Goal: Task Accomplishment & Management: Complete application form

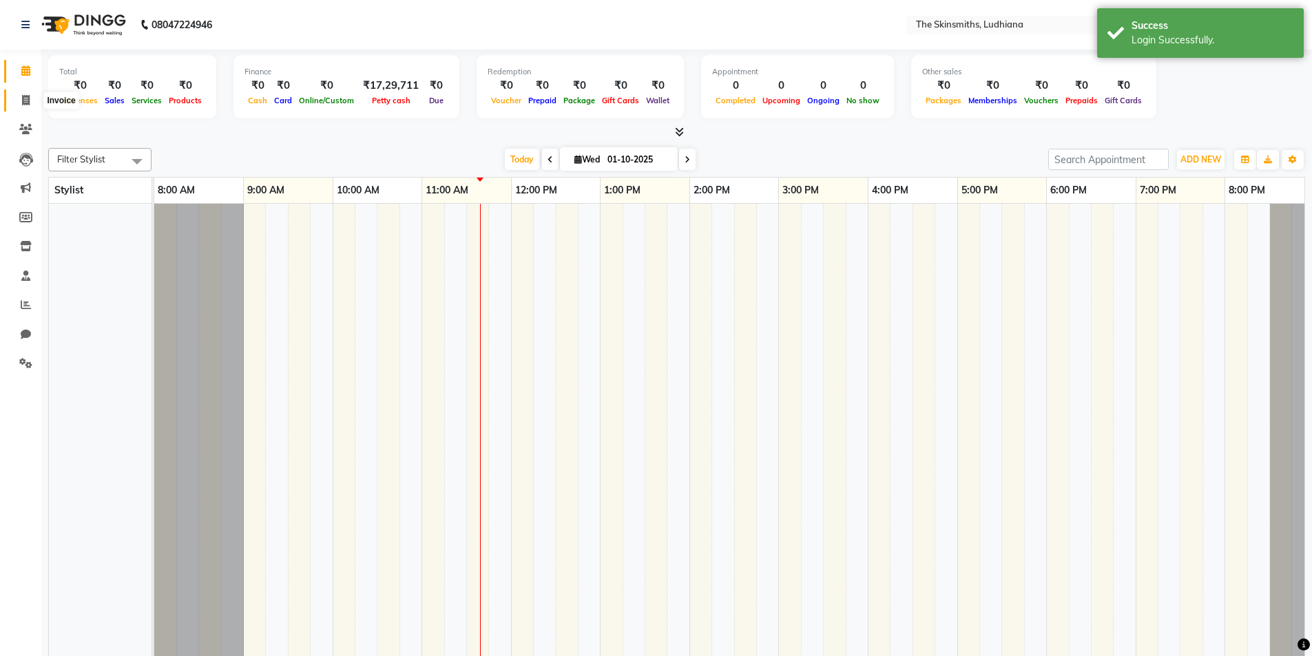
click at [30, 98] on icon at bounding box center [26, 100] width 8 height 10
select select "service"
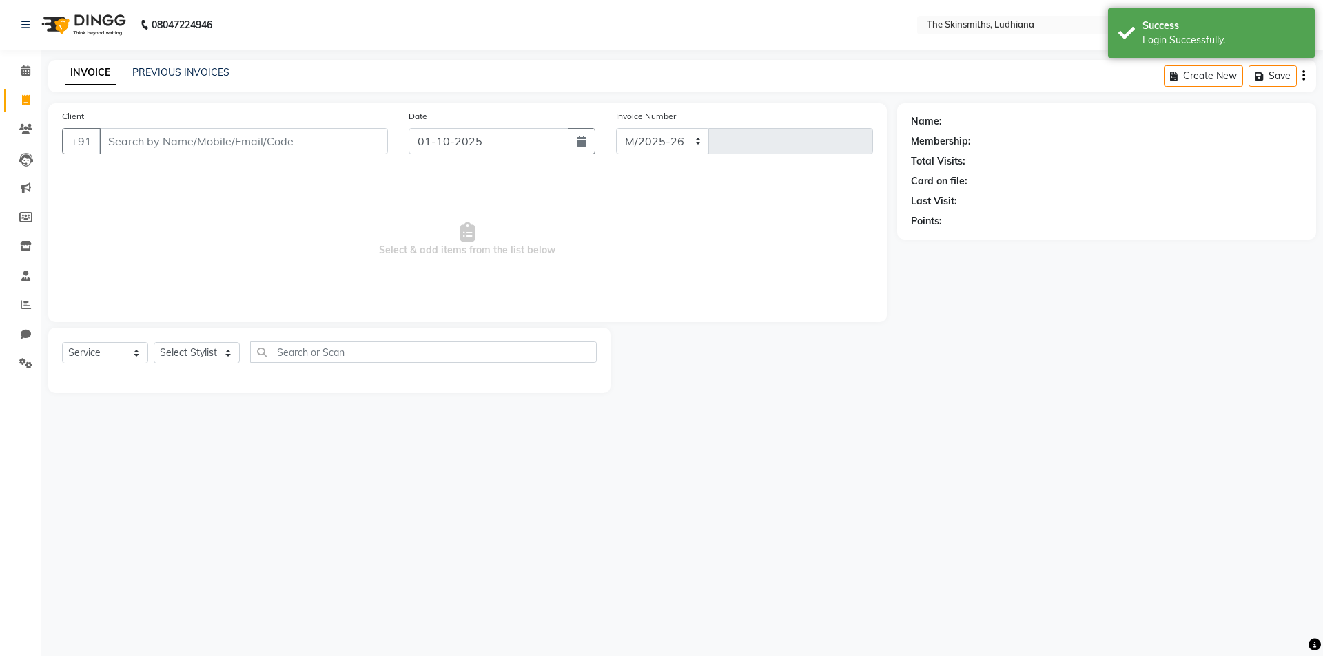
select select "8115"
type input "1634"
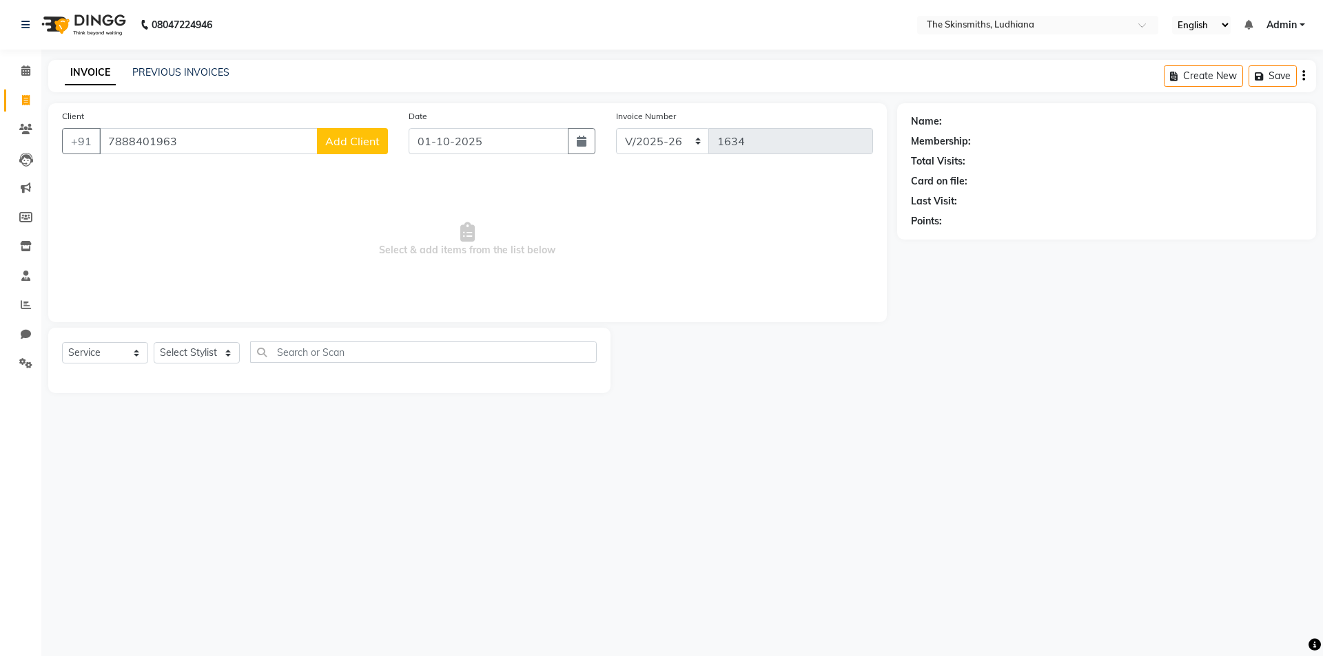
type input "7888401963"
click at [365, 143] on span "Add Client" at bounding box center [352, 141] width 54 height 14
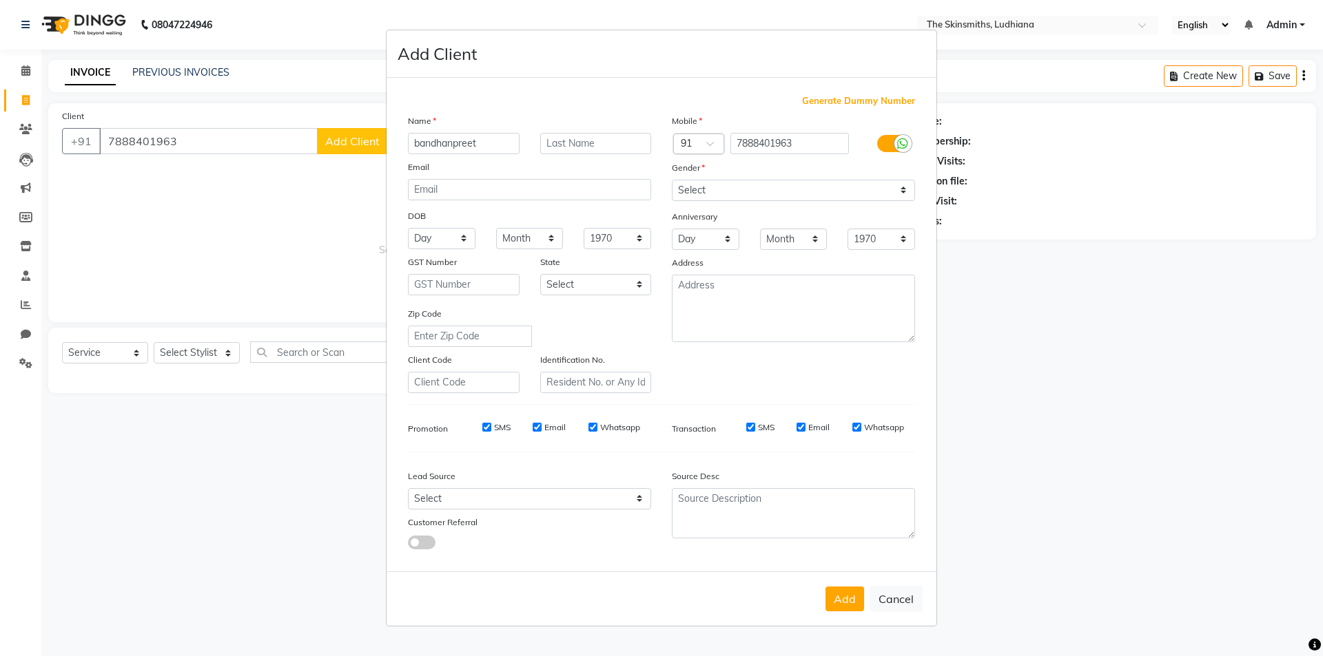
type input "bandhanpreet"
click at [718, 185] on select "Select [DEMOGRAPHIC_DATA] [DEMOGRAPHIC_DATA] Other Prefer Not To Say" at bounding box center [793, 190] width 243 height 21
select select "[DEMOGRAPHIC_DATA]"
click at [672, 180] on select "Select [DEMOGRAPHIC_DATA] [DEMOGRAPHIC_DATA] Other Prefer Not To Say" at bounding box center [793, 190] width 243 height 21
click at [501, 505] on select "Select Walk-in Referral Internet Friend Word of Mouth Advertisement Facebook Ju…" at bounding box center [529, 498] width 243 height 21
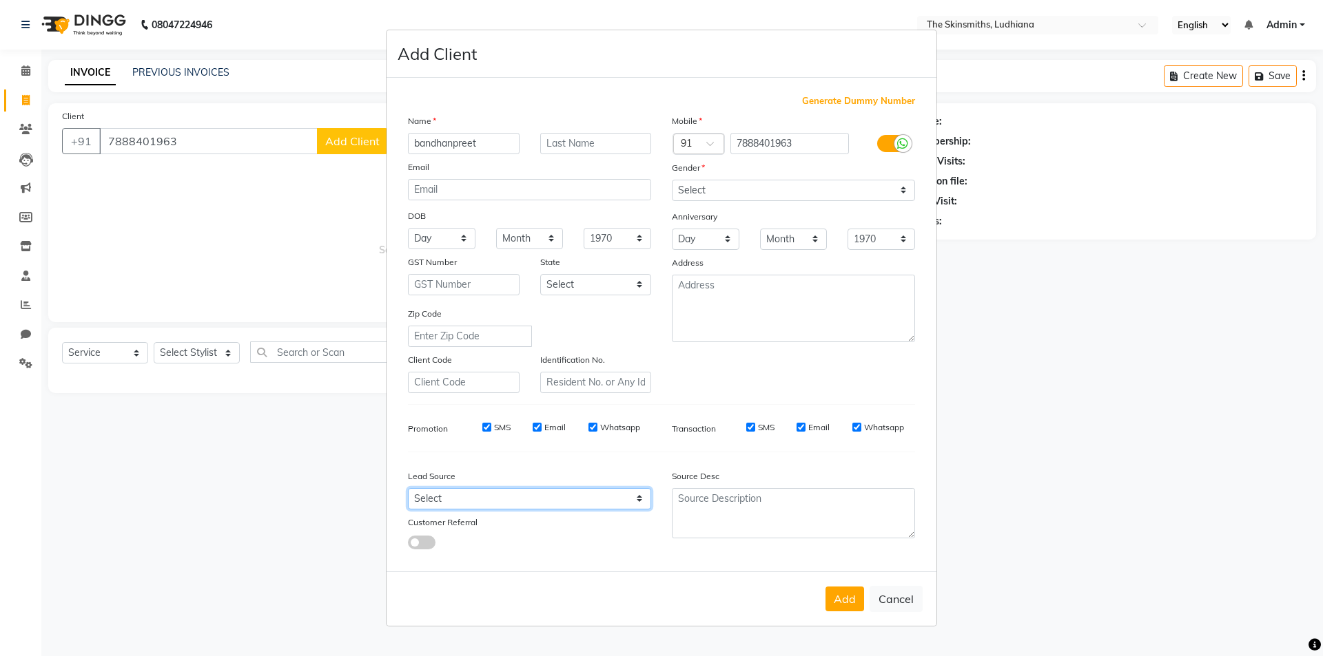
select select "53821"
click at [408, 488] on select "Select Walk-in Referral Internet Friend Word of Mouth Advertisement Facebook Ju…" at bounding box center [529, 498] width 243 height 21
click at [834, 594] on button "Add" at bounding box center [844, 599] width 39 height 25
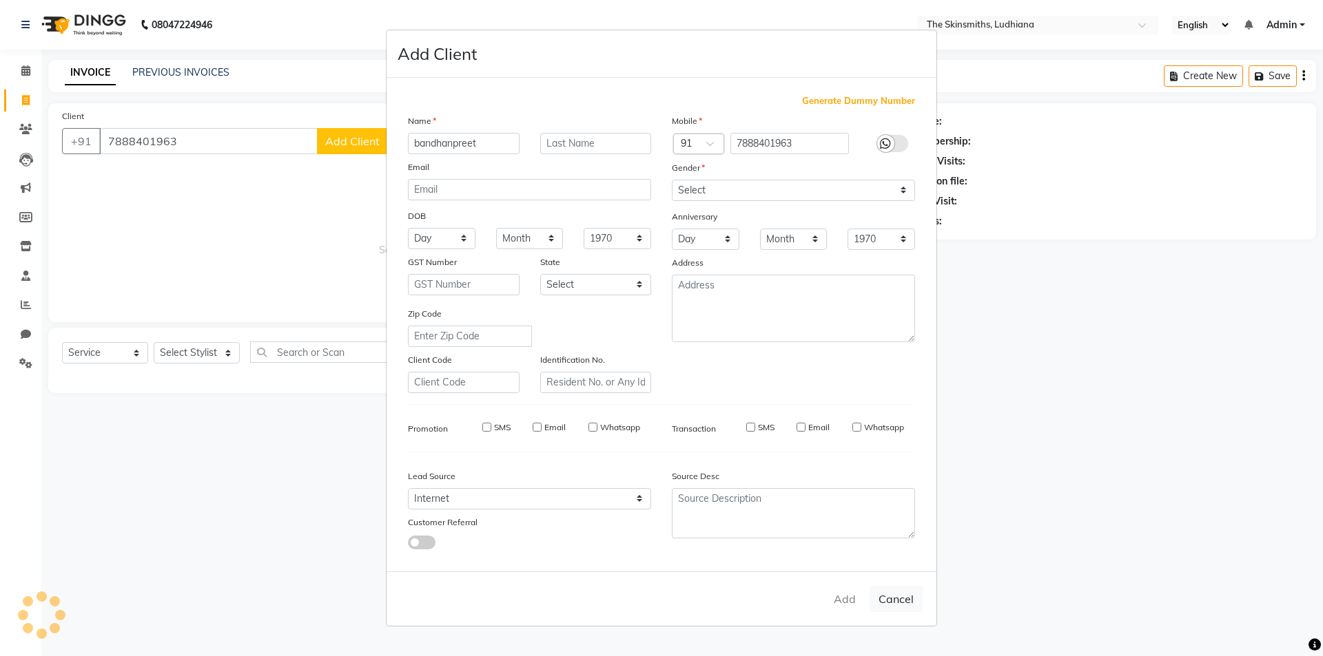
select select
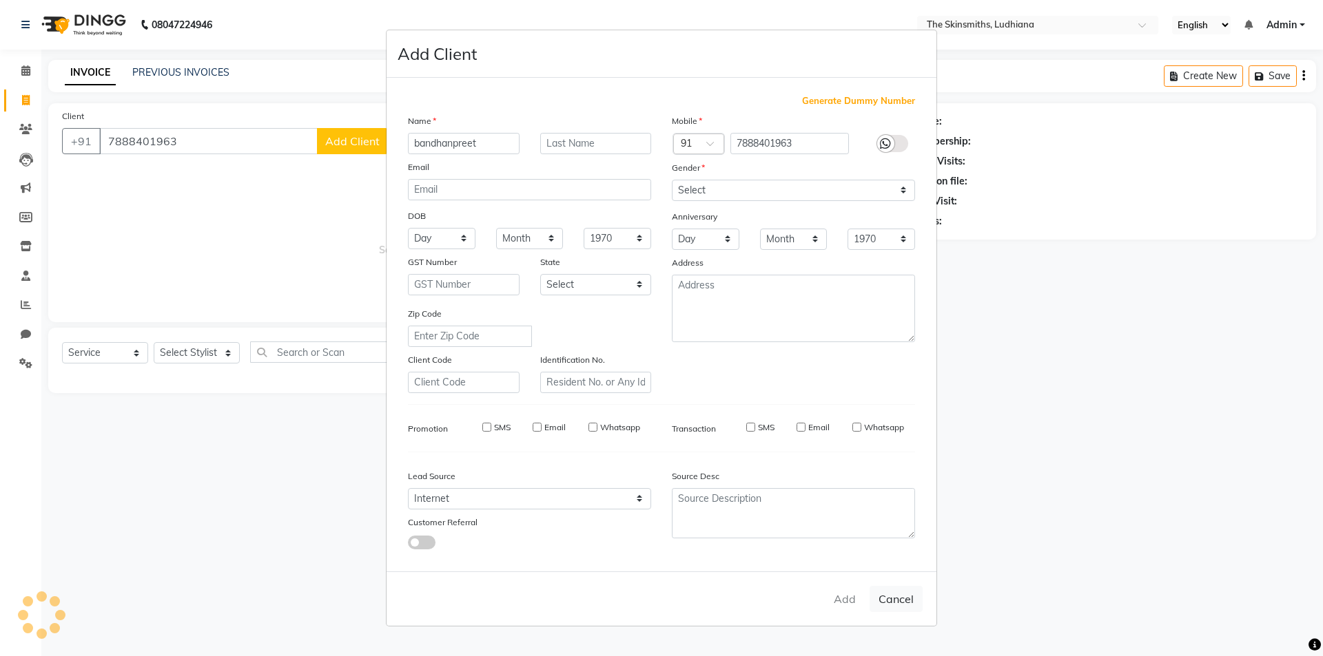
select select
checkbox input "false"
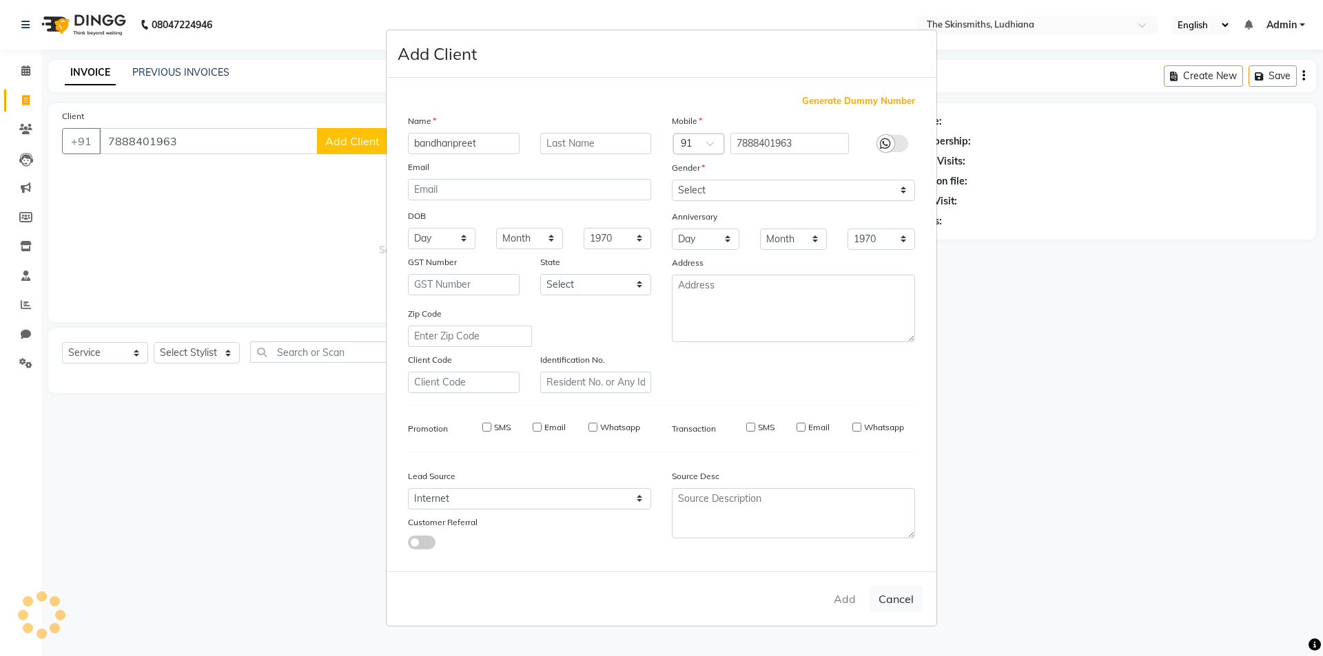
checkbox input "false"
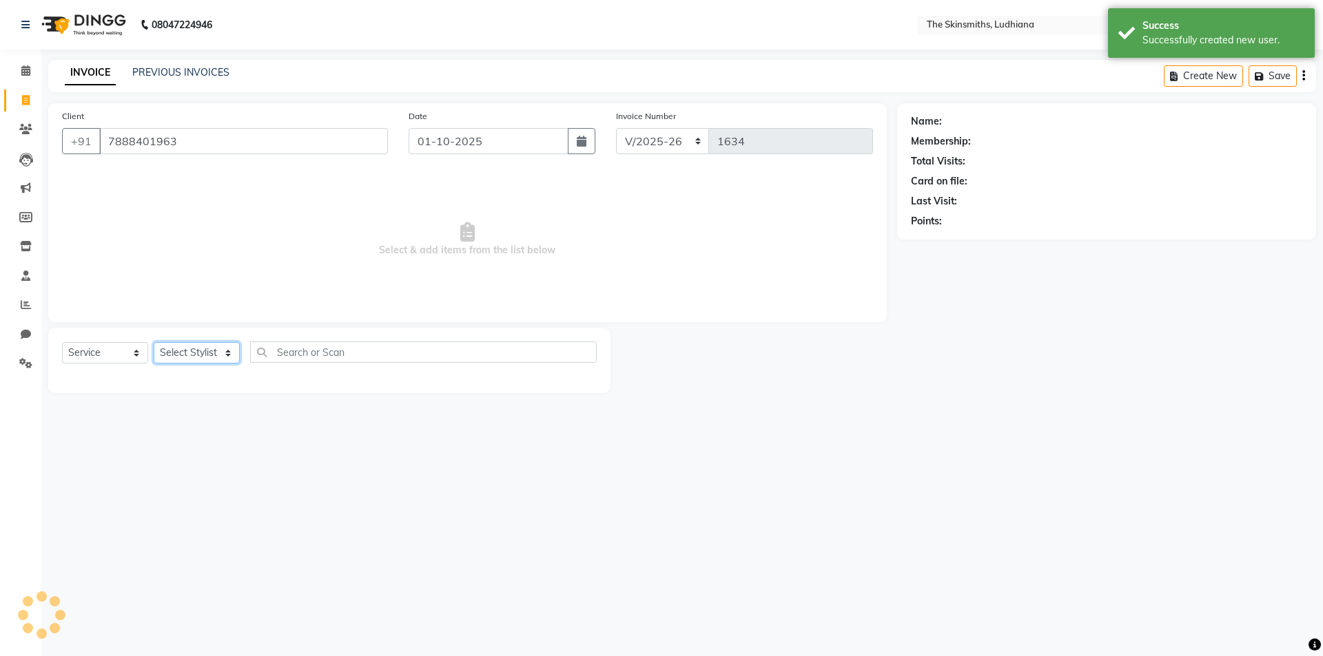
click at [203, 342] on select "Select Stylist Admin [PERSON_NAME] [PERSON_NAME] [PERSON_NAME] [PERSON_NAME] [P…" at bounding box center [197, 352] width 86 height 21
select select "1: Object"
select select "76547"
click at [154, 342] on select "Select Stylist Admin [PERSON_NAME] [PERSON_NAME] [PERSON_NAME] [PERSON_NAME] [P…" at bounding box center [197, 352] width 86 height 21
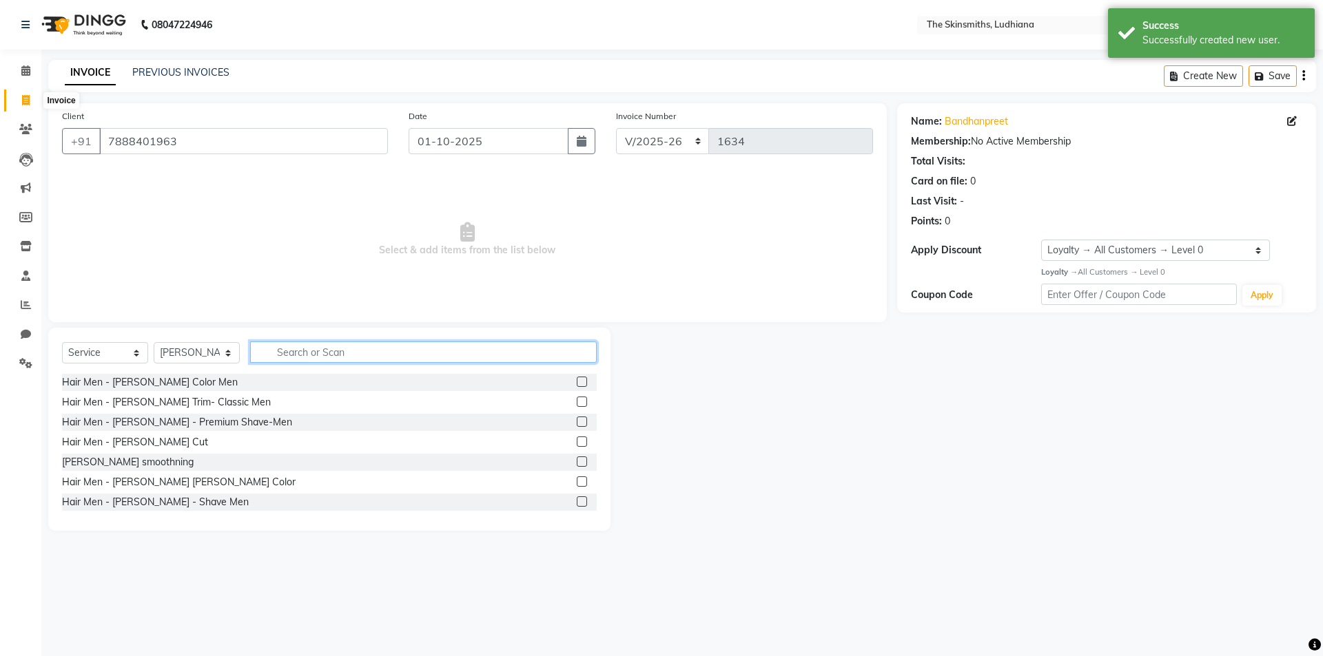
click at [393, 356] on input "text" at bounding box center [423, 352] width 346 height 21
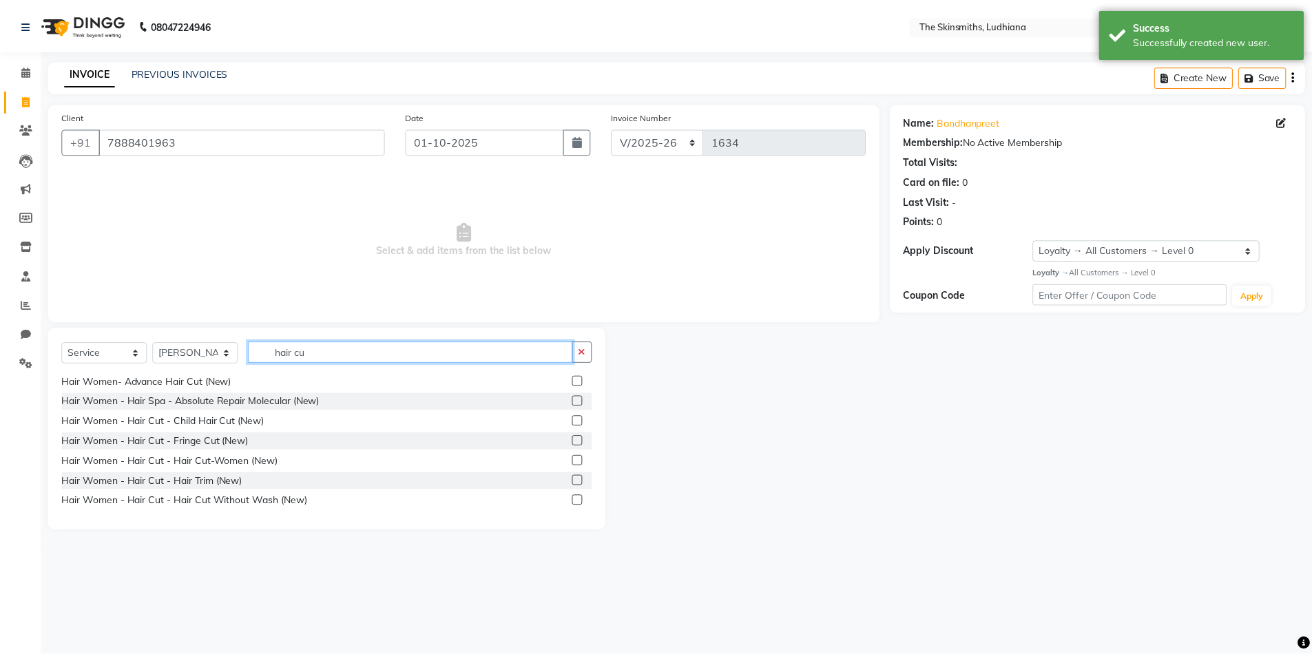
scroll to position [282, 0]
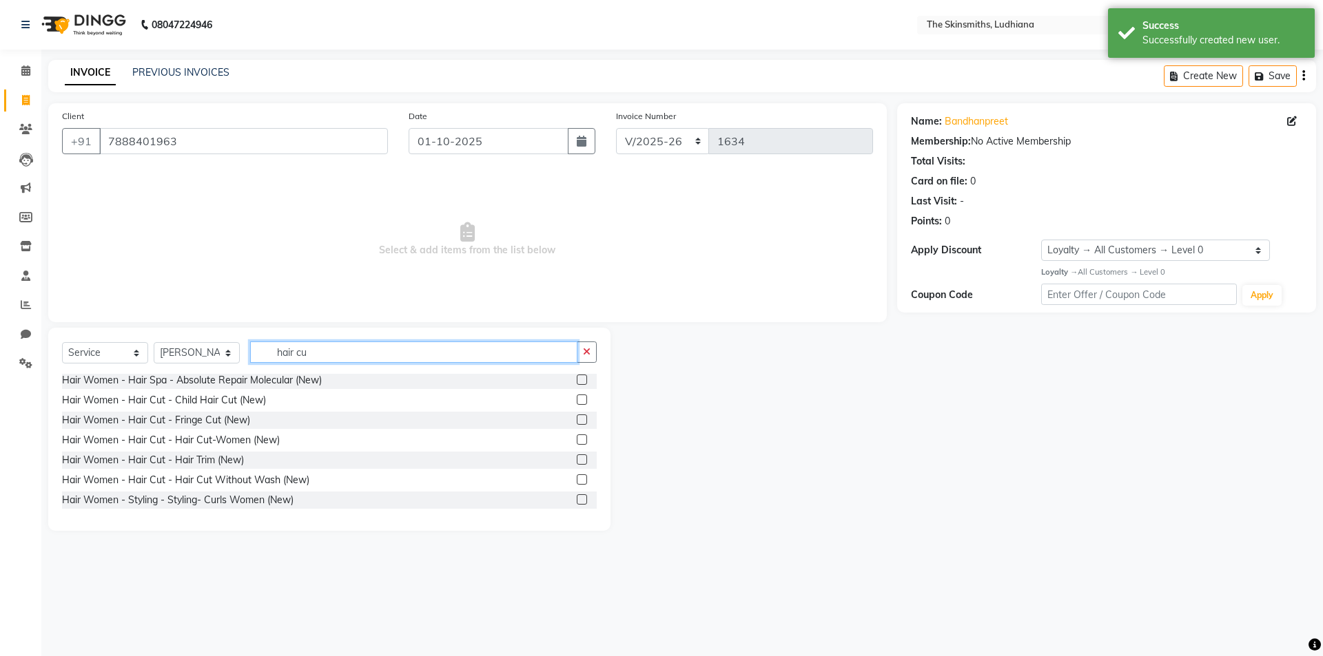
type input "hair cu"
click at [577, 440] on label at bounding box center [582, 440] width 10 height 10
click at [577, 440] on input "checkbox" at bounding box center [581, 440] width 9 height 9
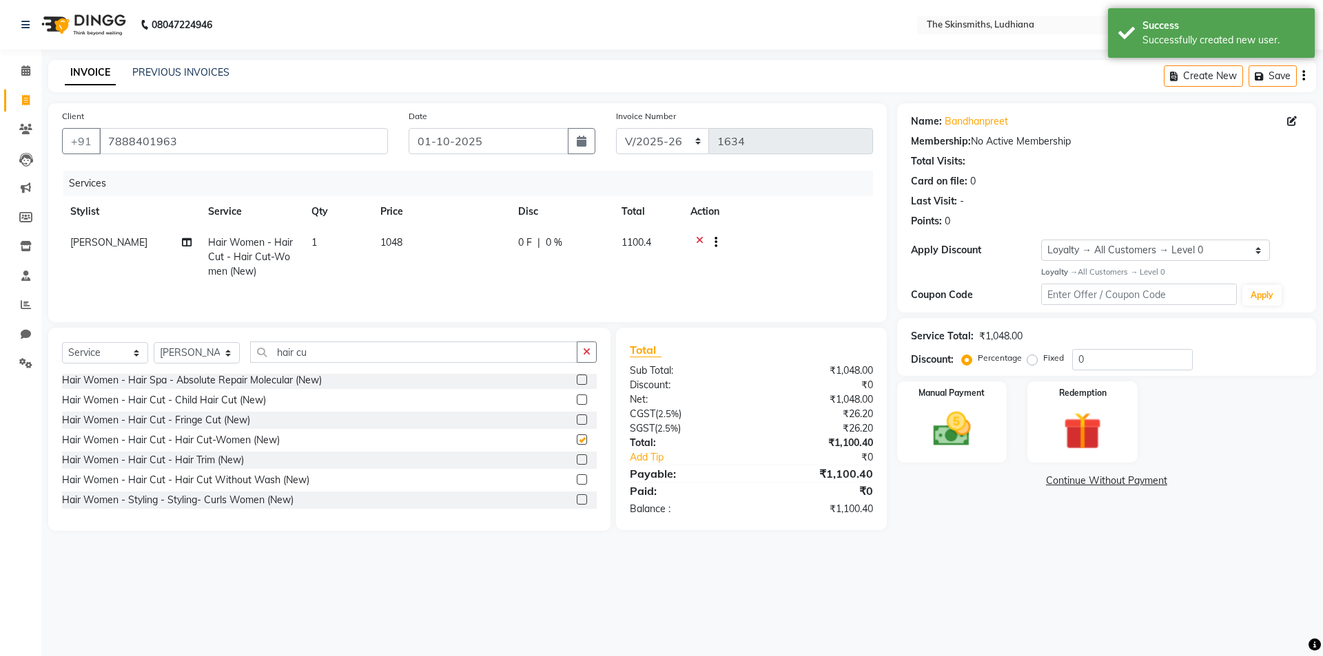
checkbox input "false"
click at [1115, 354] on input "0" at bounding box center [1132, 359] width 121 height 21
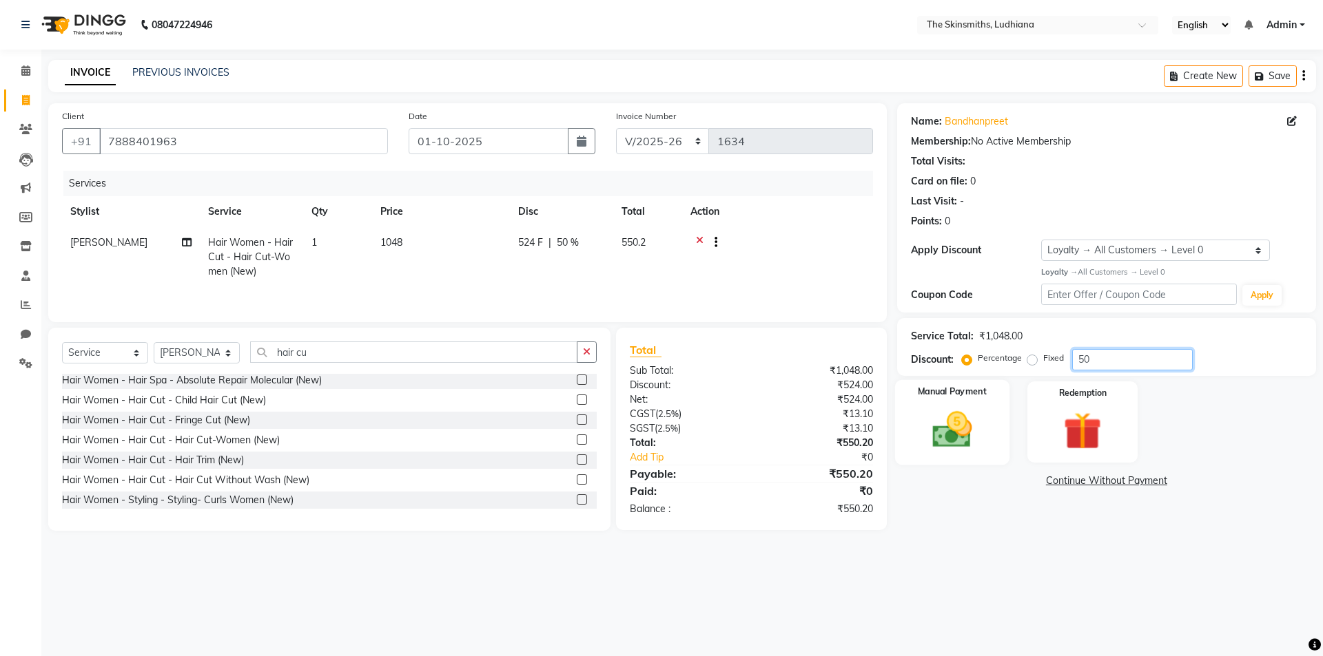
type input "50"
click at [960, 427] on img at bounding box center [952, 429] width 64 height 45
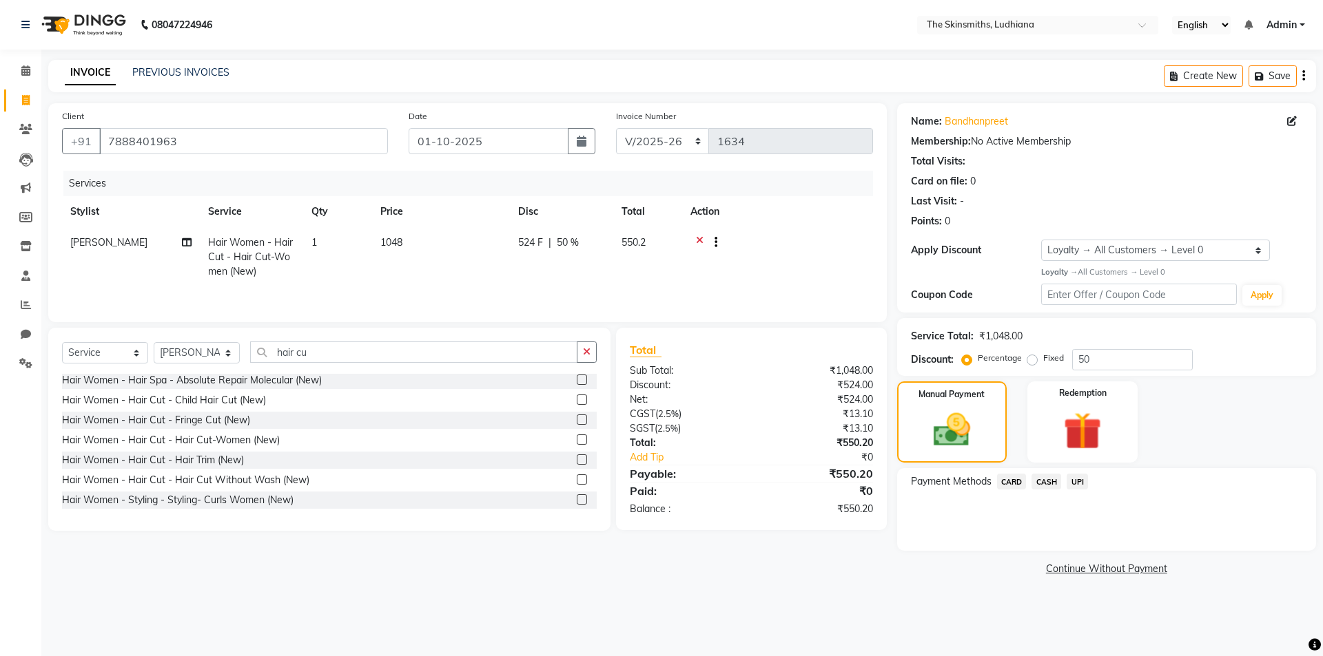
click at [1076, 480] on span "UPI" at bounding box center [1076, 482] width 21 height 16
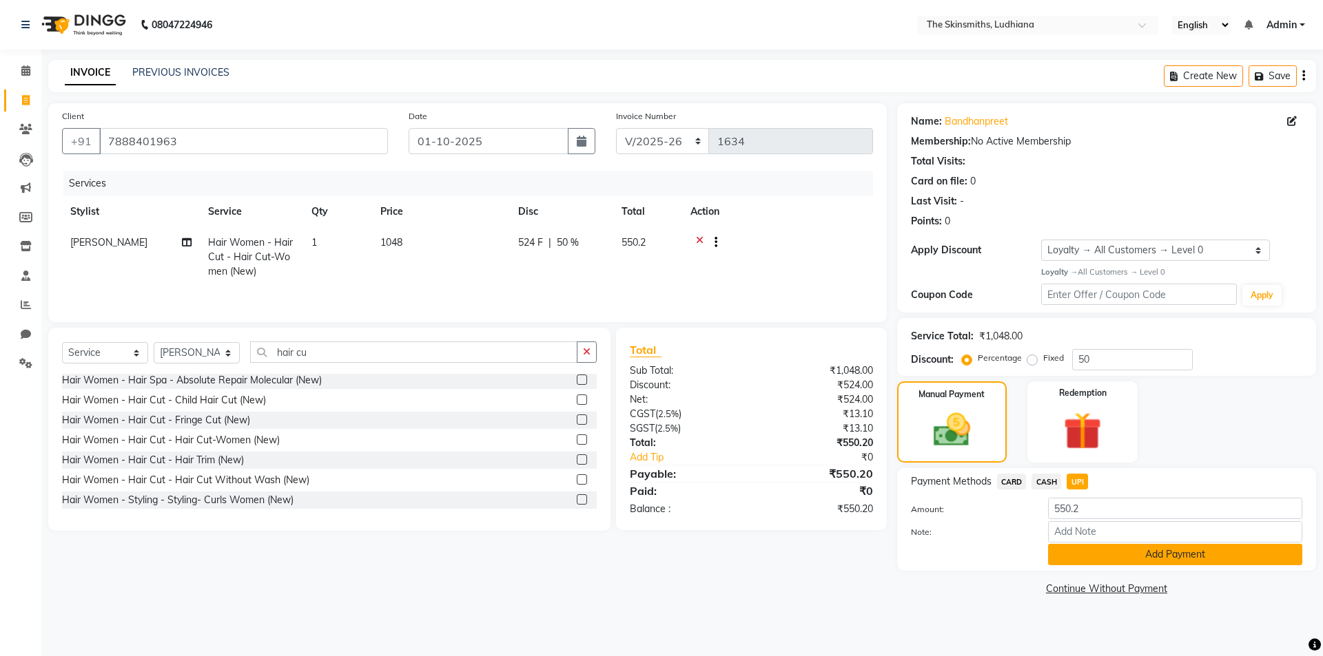
click at [1161, 562] on button "Add Payment" at bounding box center [1175, 554] width 254 height 21
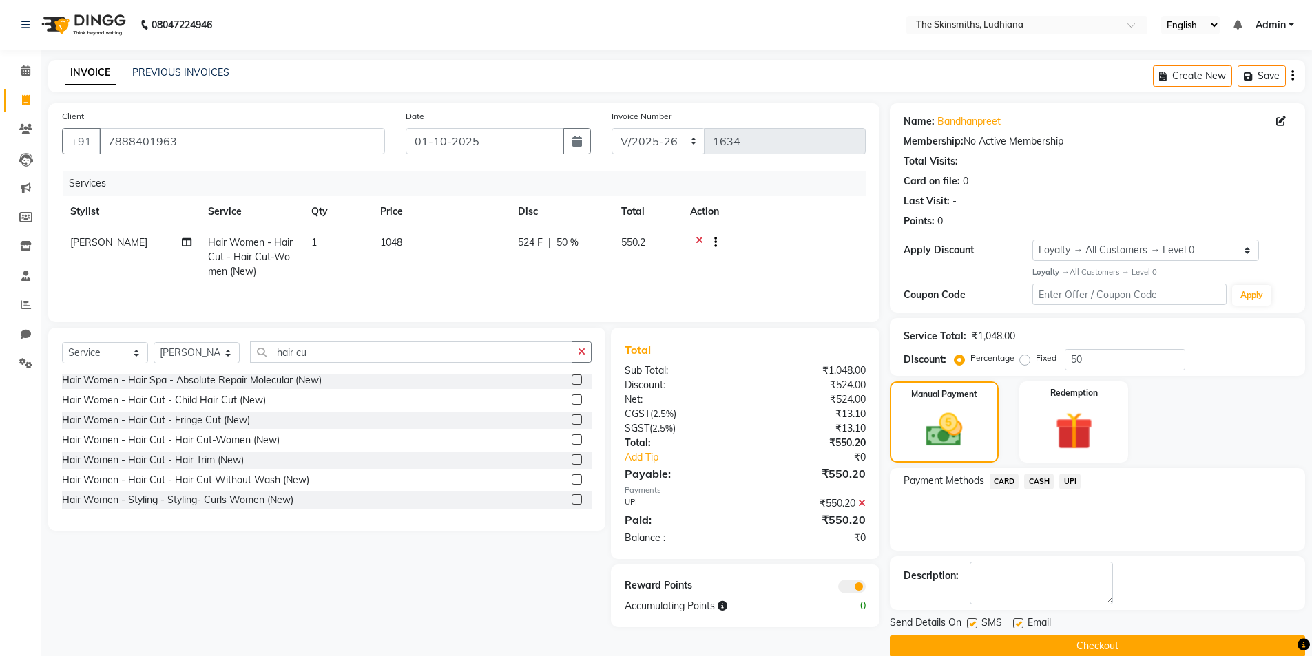
click at [1230, 648] on button "Checkout" at bounding box center [1097, 646] width 415 height 21
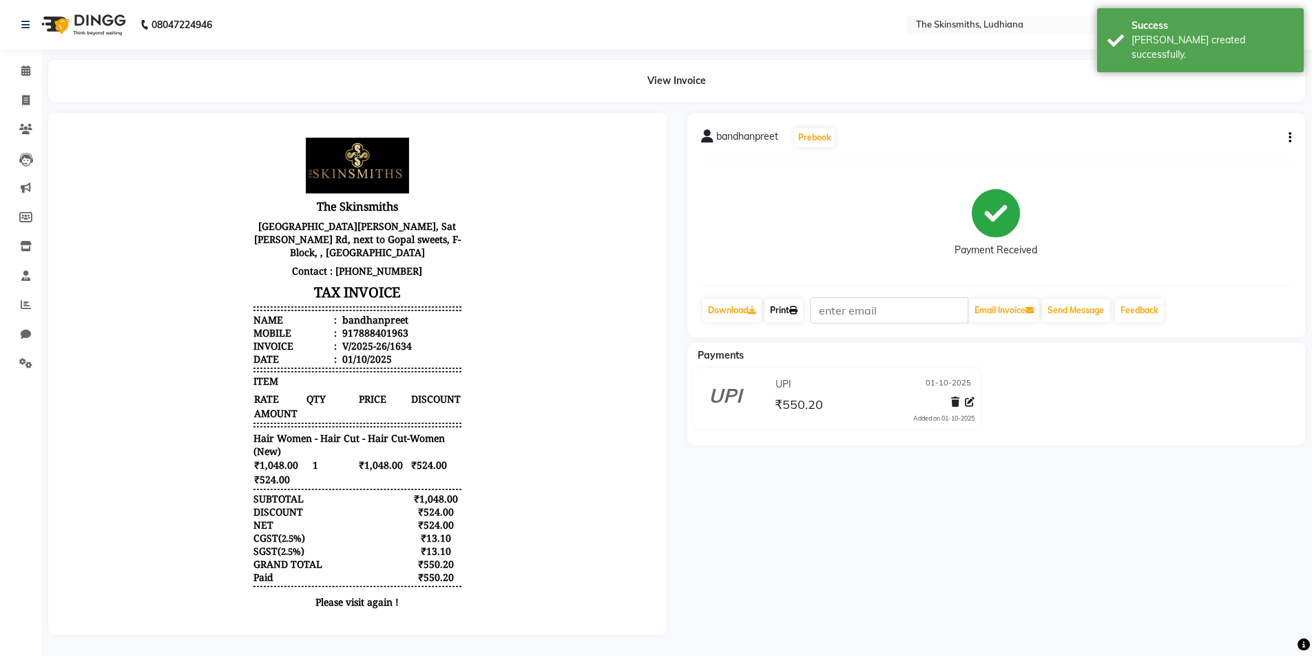
click at [787, 314] on link "Print" at bounding box center [784, 310] width 39 height 23
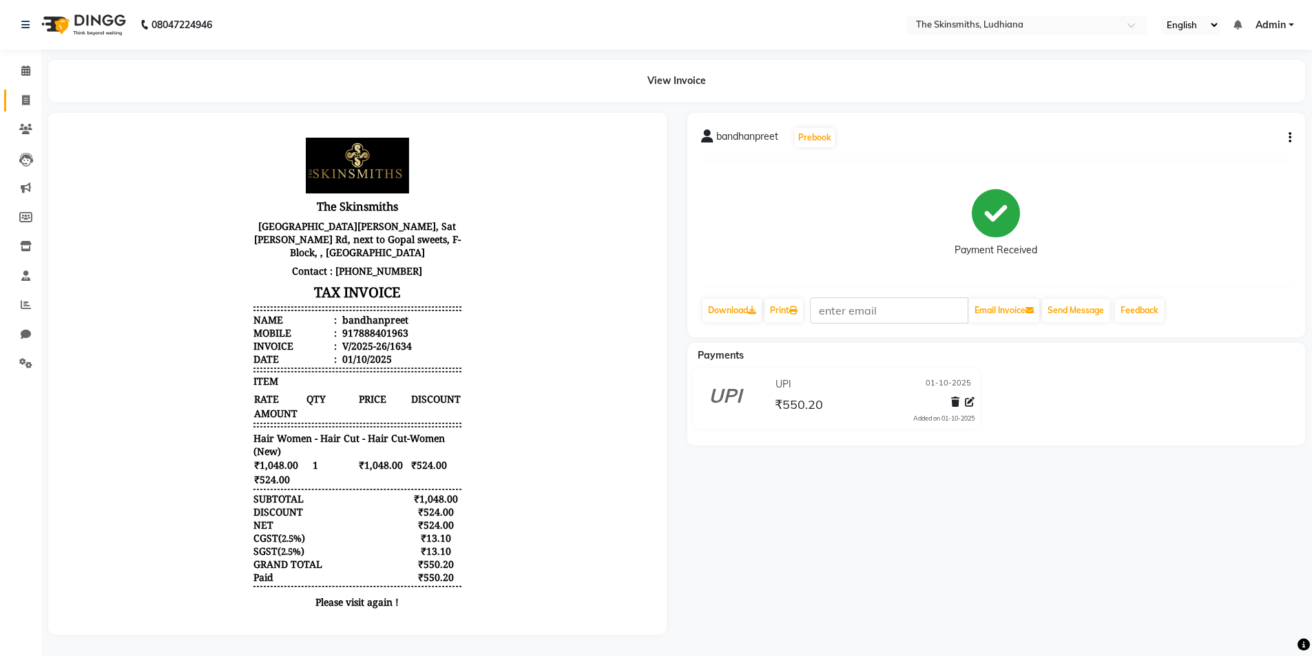
click at [17, 107] on span at bounding box center [26, 101] width 24 height 16
select select "service"
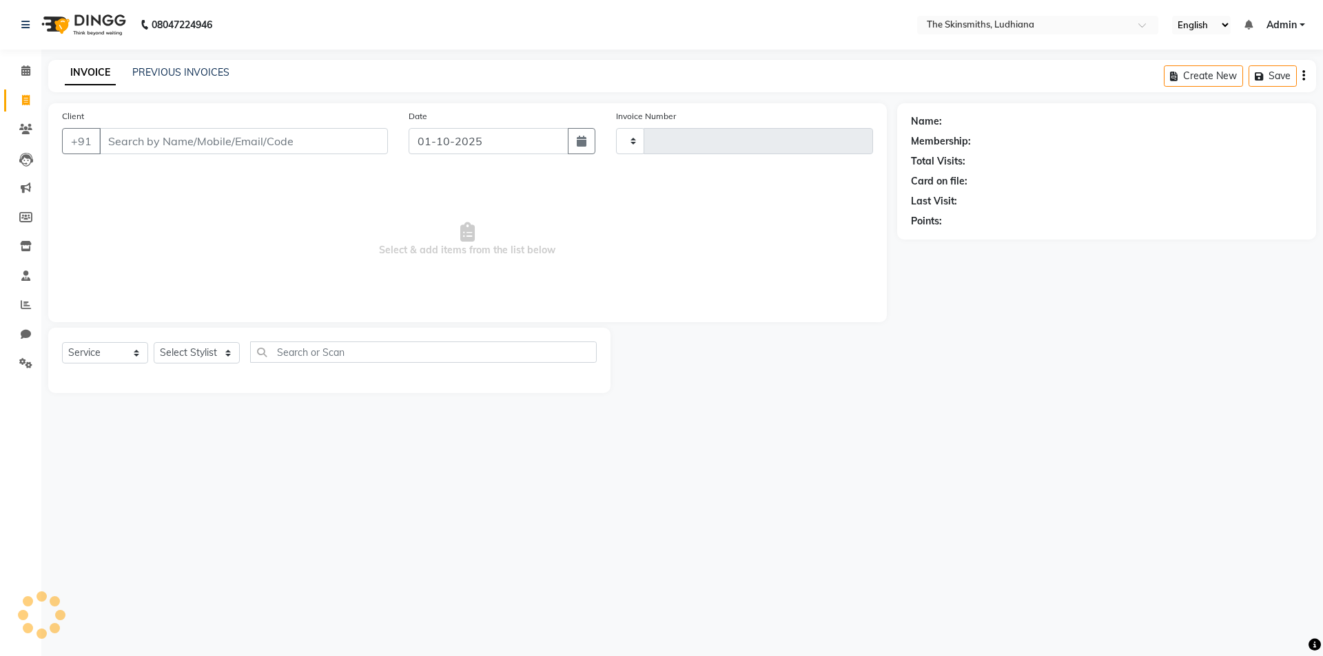
type input "1635"
select select "8115"
type input "9815476767"
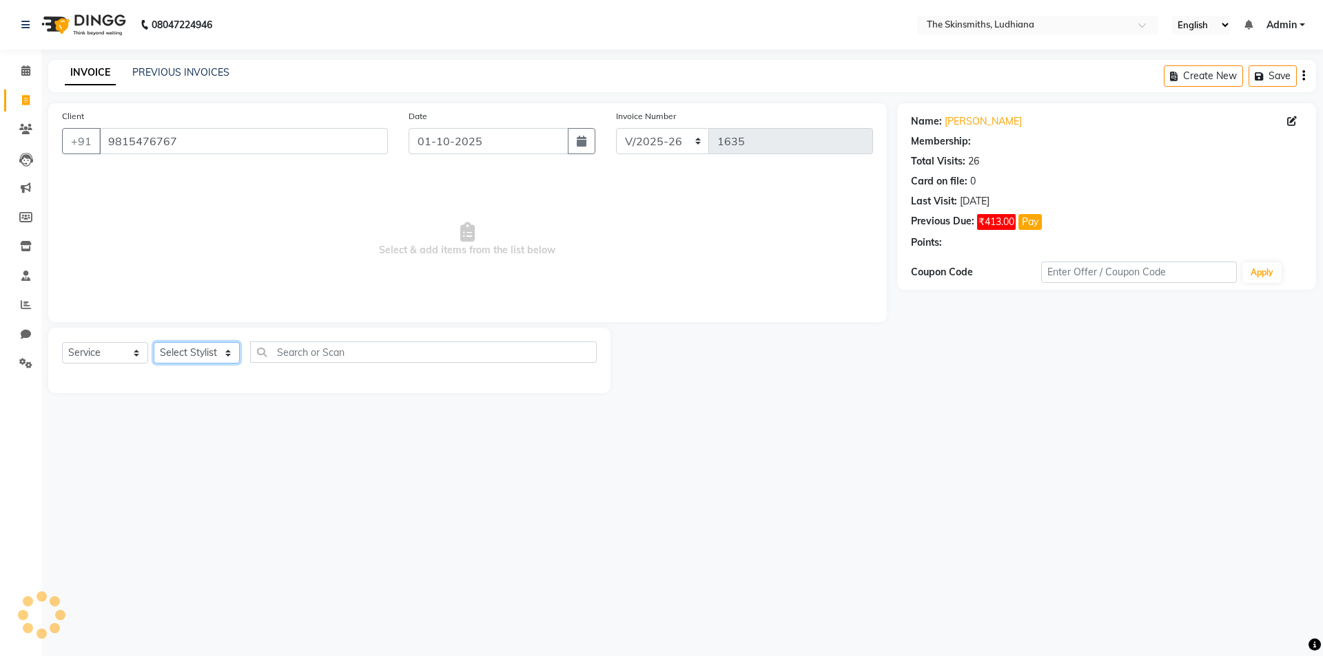
click at [213, 344] on select "Select Stylist Admin [PERSON_NAME] [PERSON_NAME] [PERSON_NAME] [PERSON_NAME] [P…" at bounding box center [197, 352] width 86 height 21
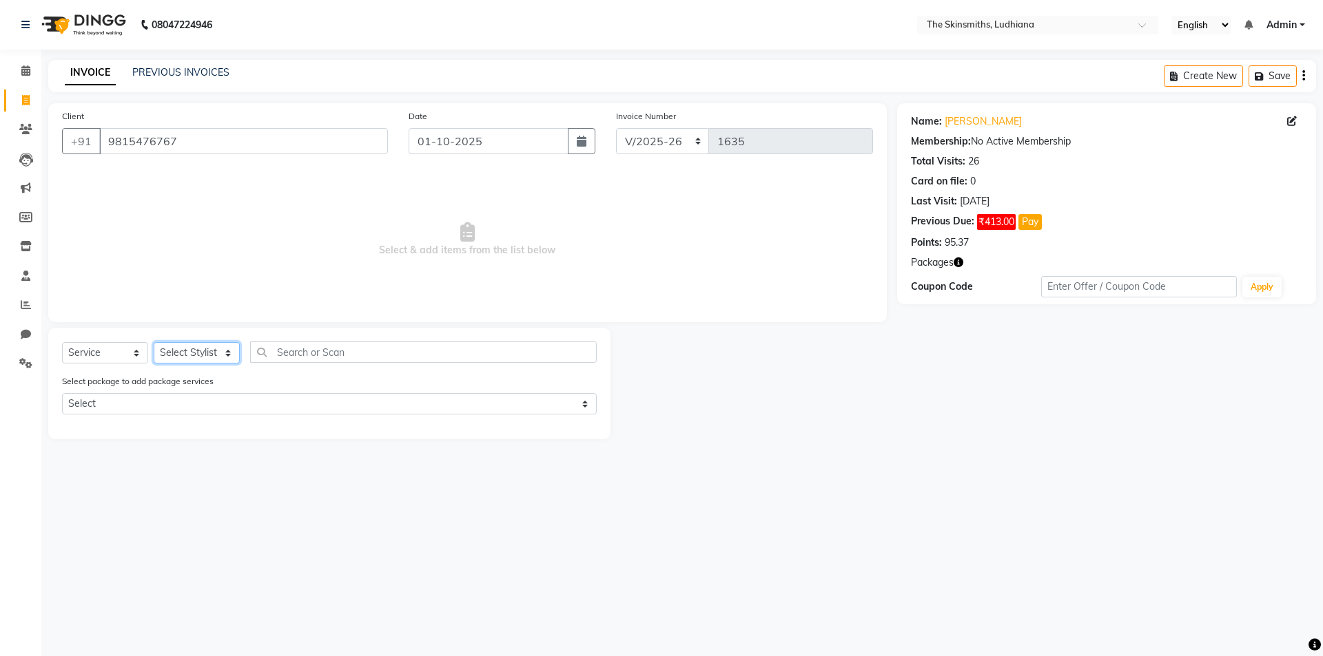
select select "79055"
click at [154, 342] on select "Select Stylist Admin [PERSON_NAME] [PERSON_NAME] [PERSON_NAME] [PERSON_NAME] [P…" at bounding box center [197, 352] width 86 height 21
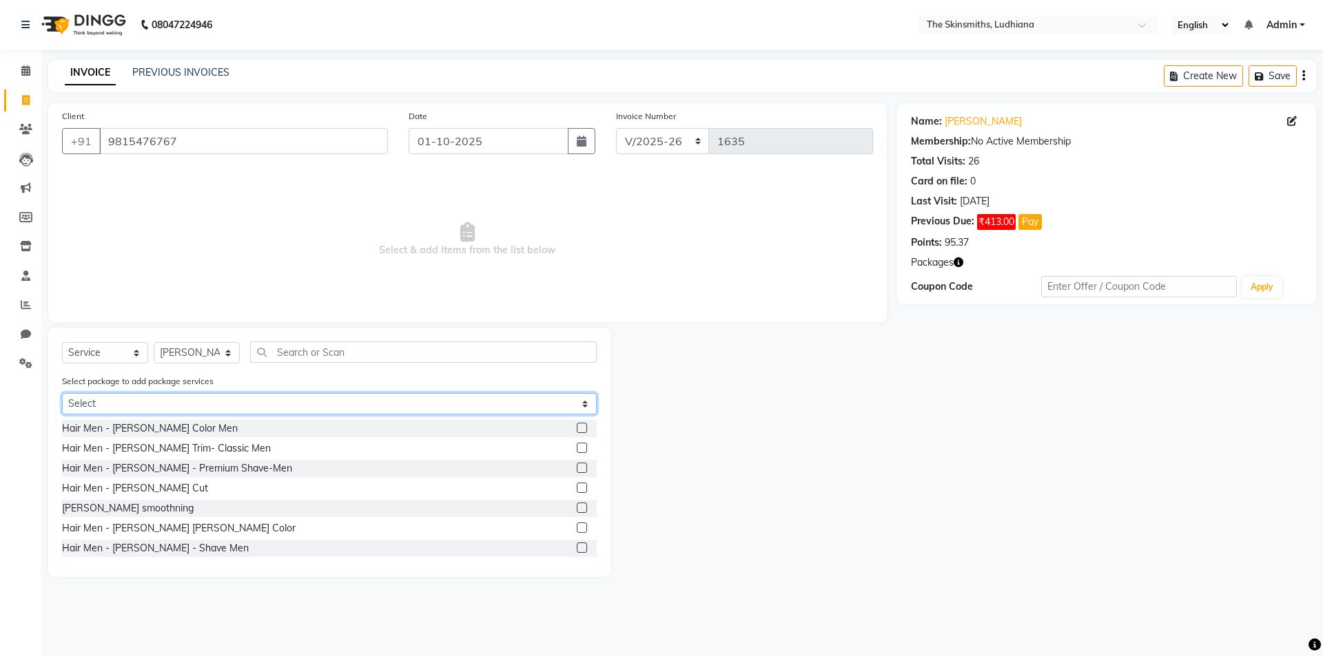
click at [280, 404] on select "Select wash & blow dry eb+ ul 50% majirel touch up" at bounding box center [329, 403] width 535 height 21
select select "1: Object"
click at [62, 393] on select "Select wash & blow dry eb+ ul 50% majirel touch up" at bounding box center [329, 403] width 535 height 21
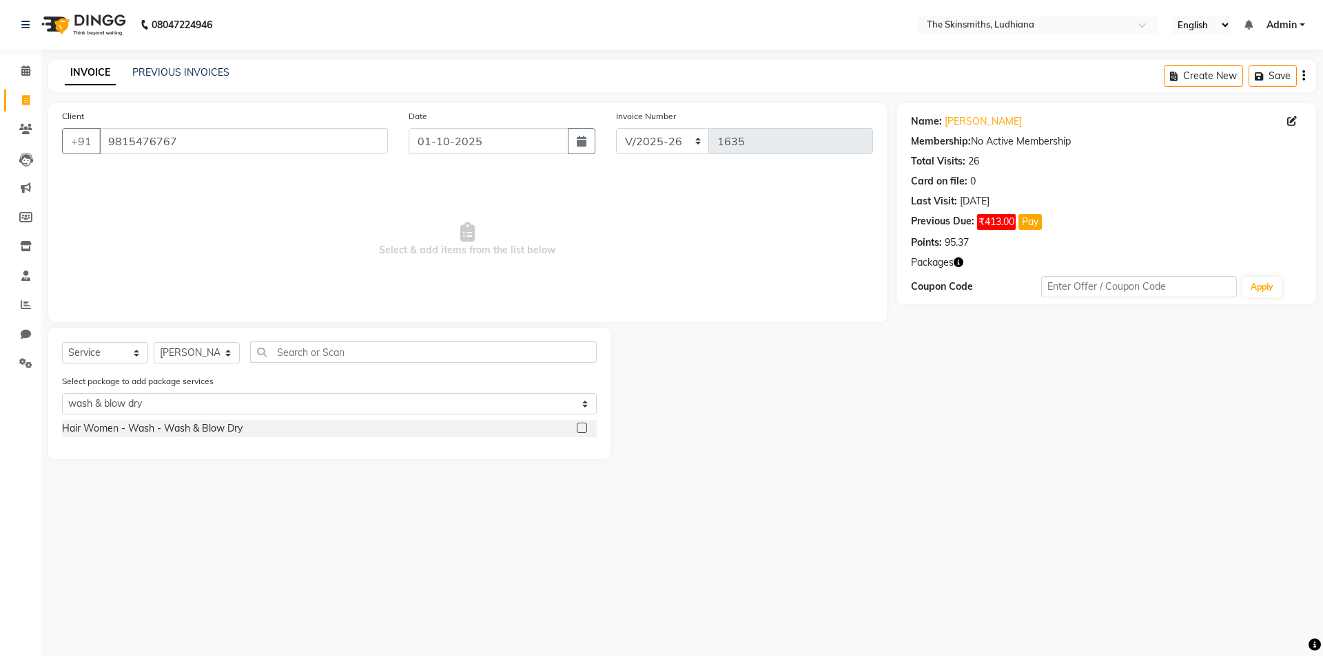
click at [583, 428] on label at bounding box center [582, 428] width 10 height 10
click at [583, 428] on input "checkbox" at bounding box center [581, 428] width 9 height 9
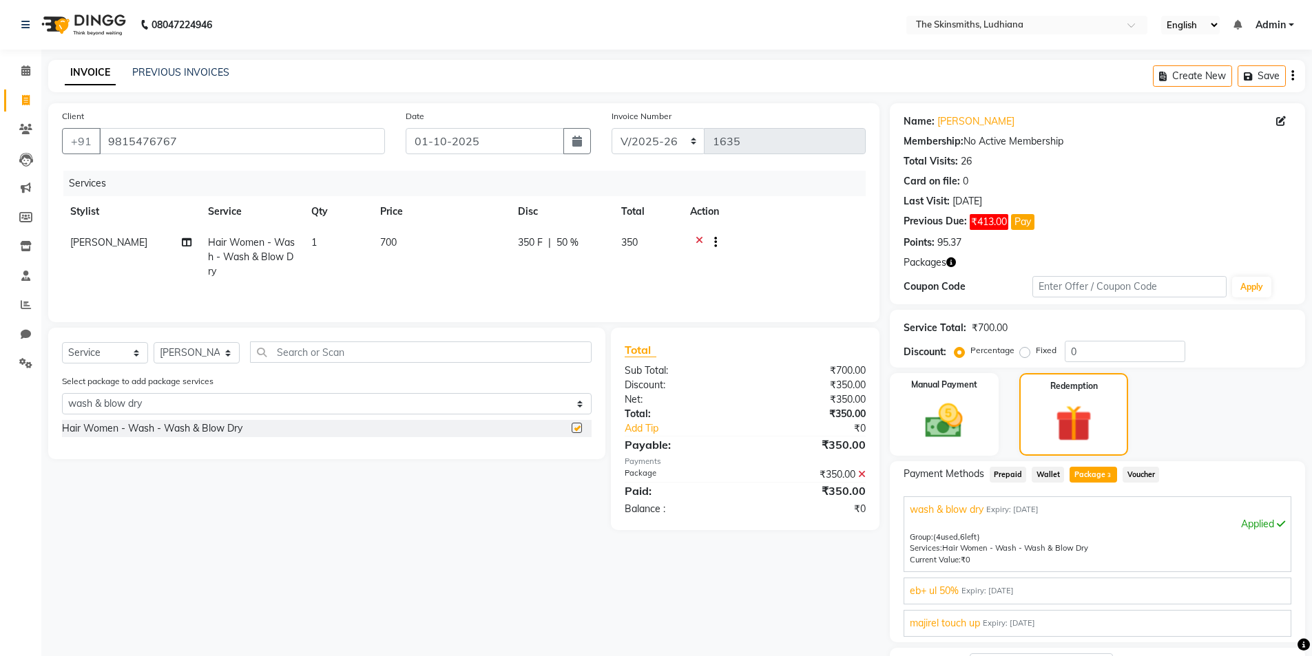
checkbox input "false"
click at [206, 347] on select "Select Stylist Admin [PERSON_NAME] [PERSON_NAME] [PERSON_NAME] [PERSON_NAME] [P…" at bounding box center [197, 352] width 86 height 21
select select "76544"
click at [154, 342] on select "Select Stylist Admin [PERSON_NAME] [PERSON_NAME] [PERSON_NAME] [PERSON_NAME] [P…" at bounding box center [197, 352] width 86 height 21
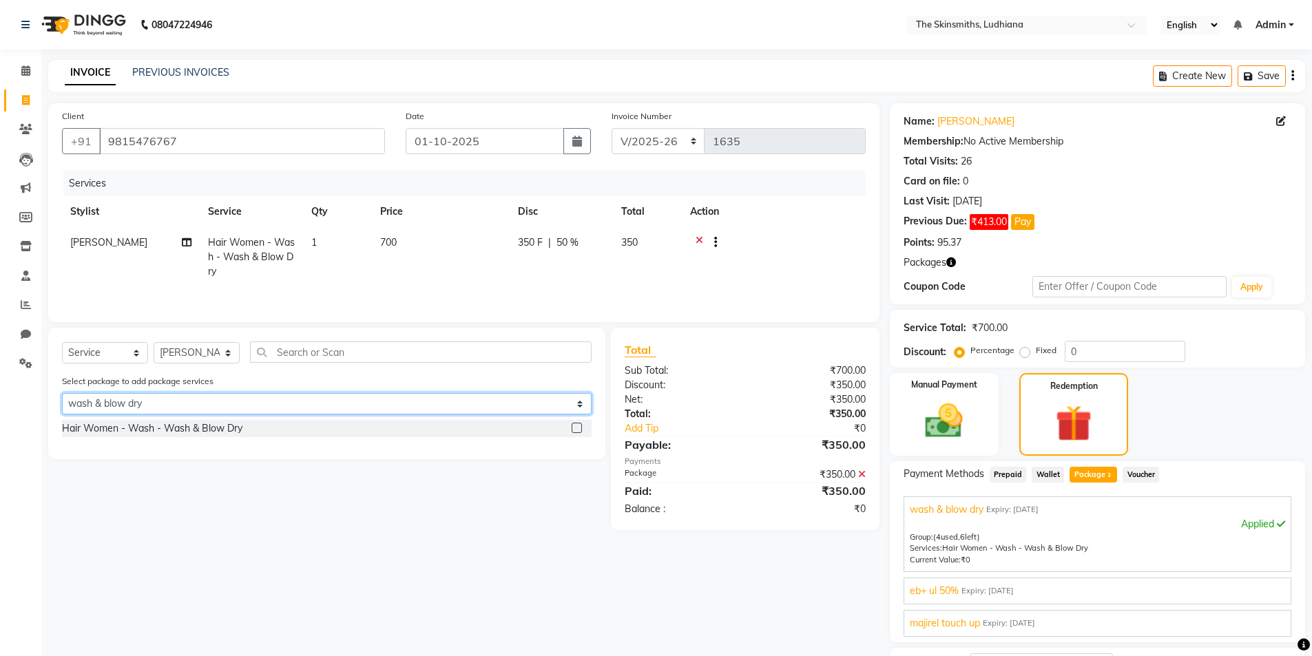
click at [298, 403] on select "Select wash & blow dry eb+ ul 50% majirel touch up" at bounding box center [327, 403] width 530 height 21
select select "2: Object"
click at [62, 393] on select "Select wash & blow dry eb+ ul 50% majirel touch up" at bounding box center [327, 403] width 530 height 21
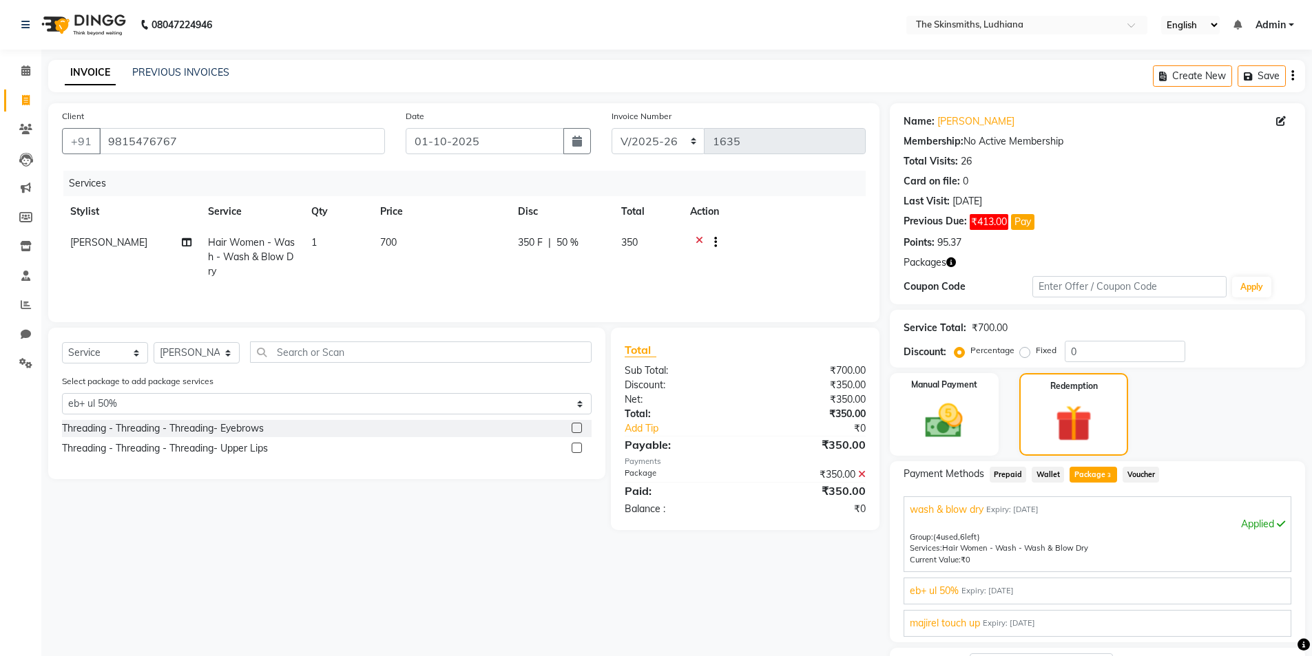
click at [578, 428] on label at bounding box center [577, 428] width 10 height 10
click at [578, 428] on input "checkbox" at bounding box center [576, 428] width 9 height 9
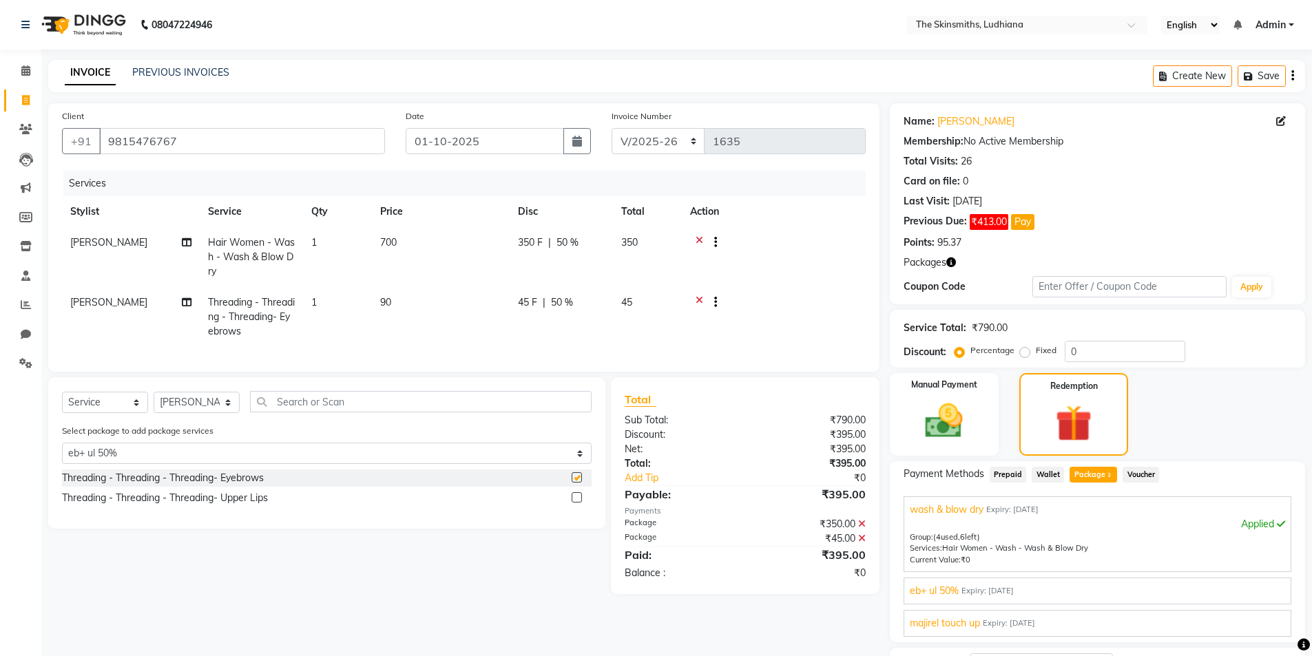
checkbox input "false"
click at [578, 503] on label at bounding box center [577, 498] width 10 height 10
click at [578, 503] on input "checkbox" at bounding box center [576, 498] width 9 height 9
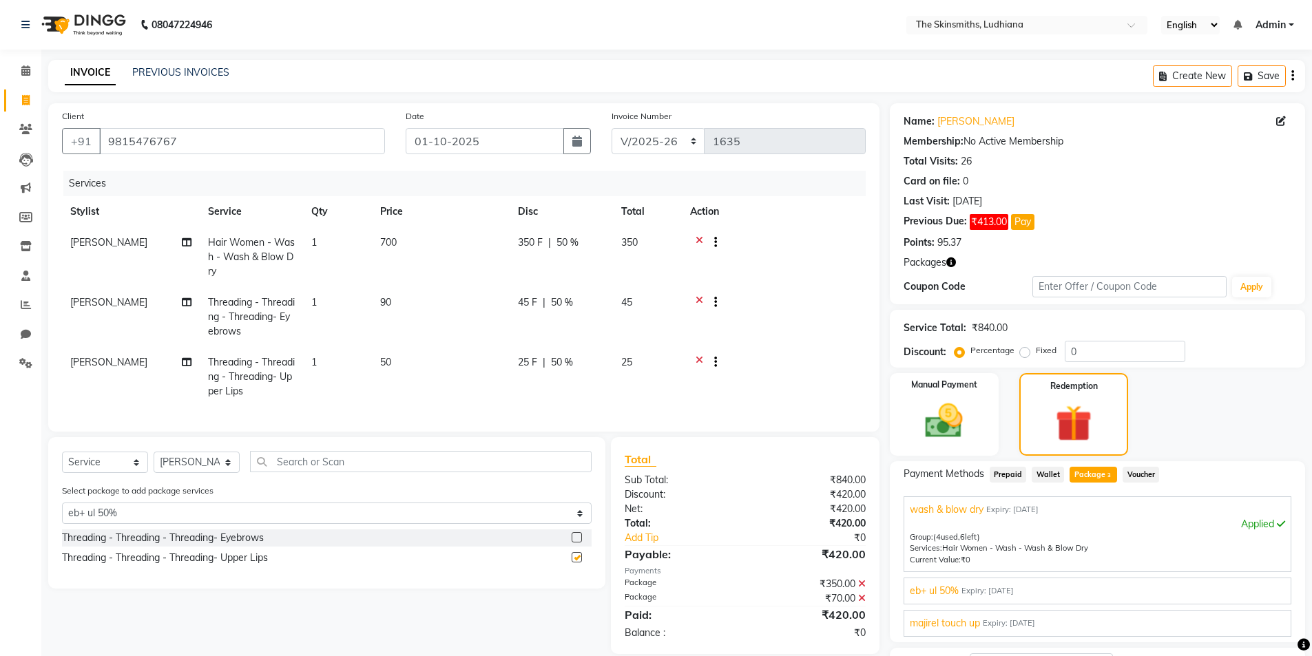
checkbox input "false"
click at [510, 473] on input "text" at bounding box center [421, 461] width 342 height 21
type input "f"
select select "0: undefined"
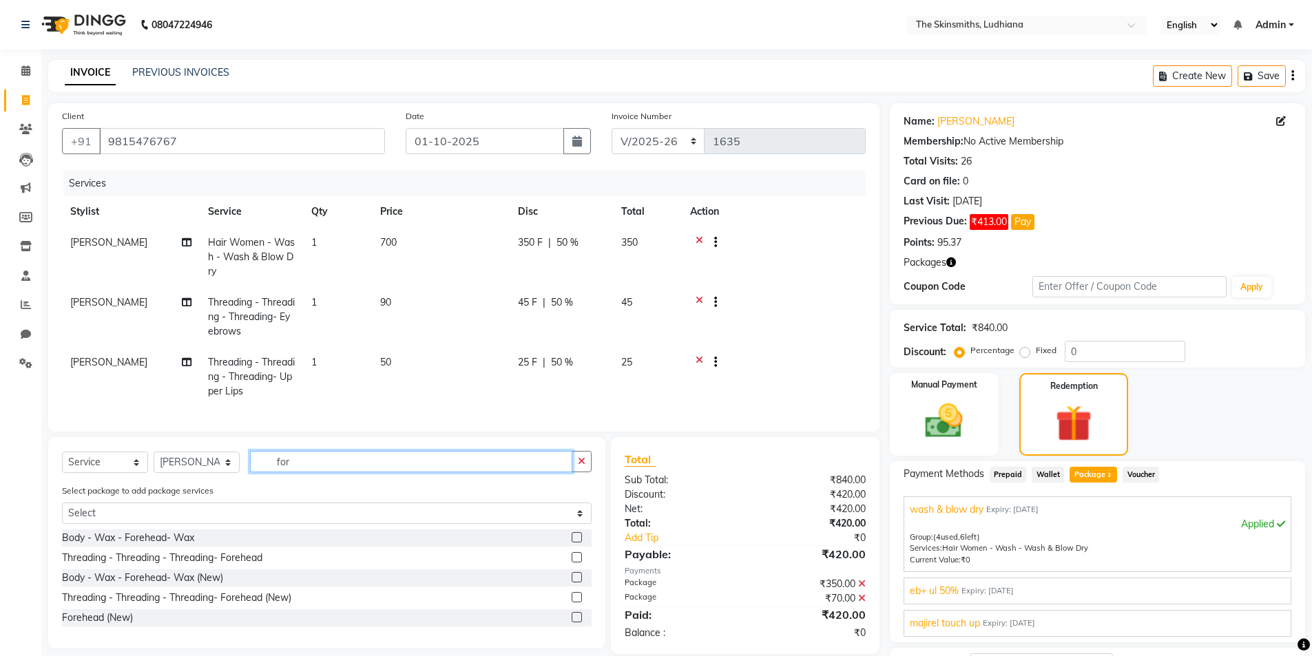
type input "for"
click at [495, 497] on div "Select package to add package services Select wash & blow dry eb+ ul 50% majire…" at bounding box center [327, 507] width 550 height 46
click at [578, 603] on label at bounding box center [577, 597] width 10 height 10
click at [578, 603] on input "checkbox" at bounding box center [576, 598] width 9 height 9
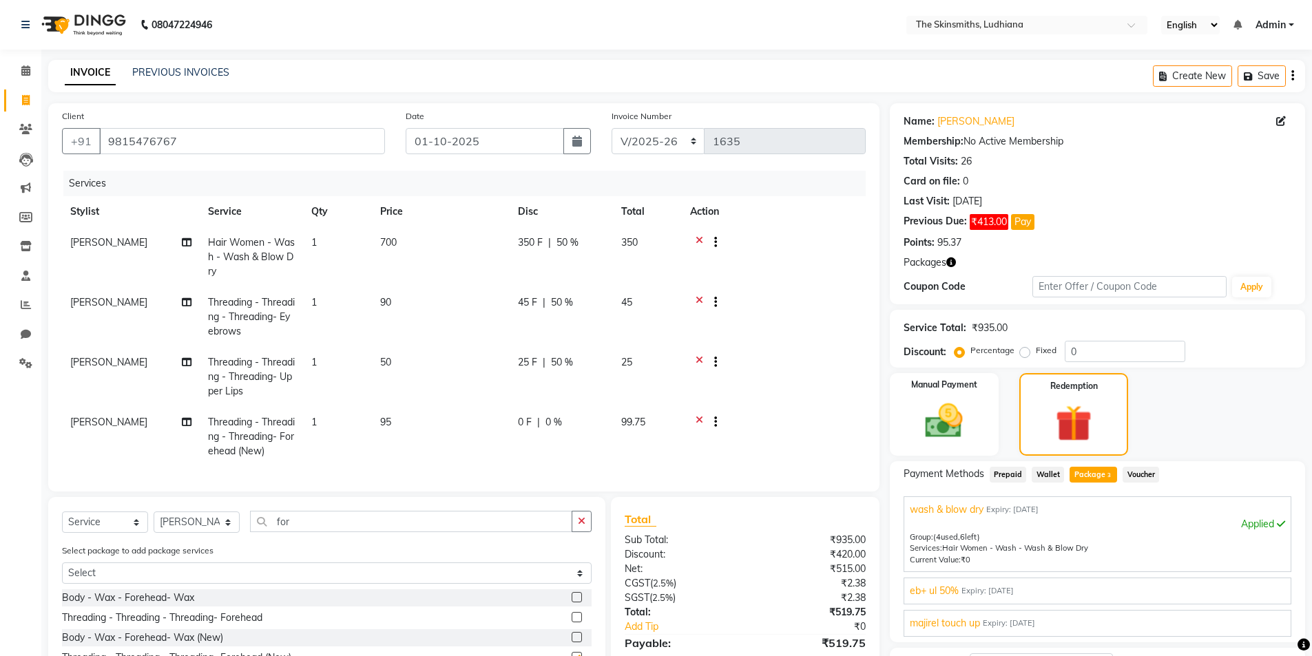
checkbox input "false"
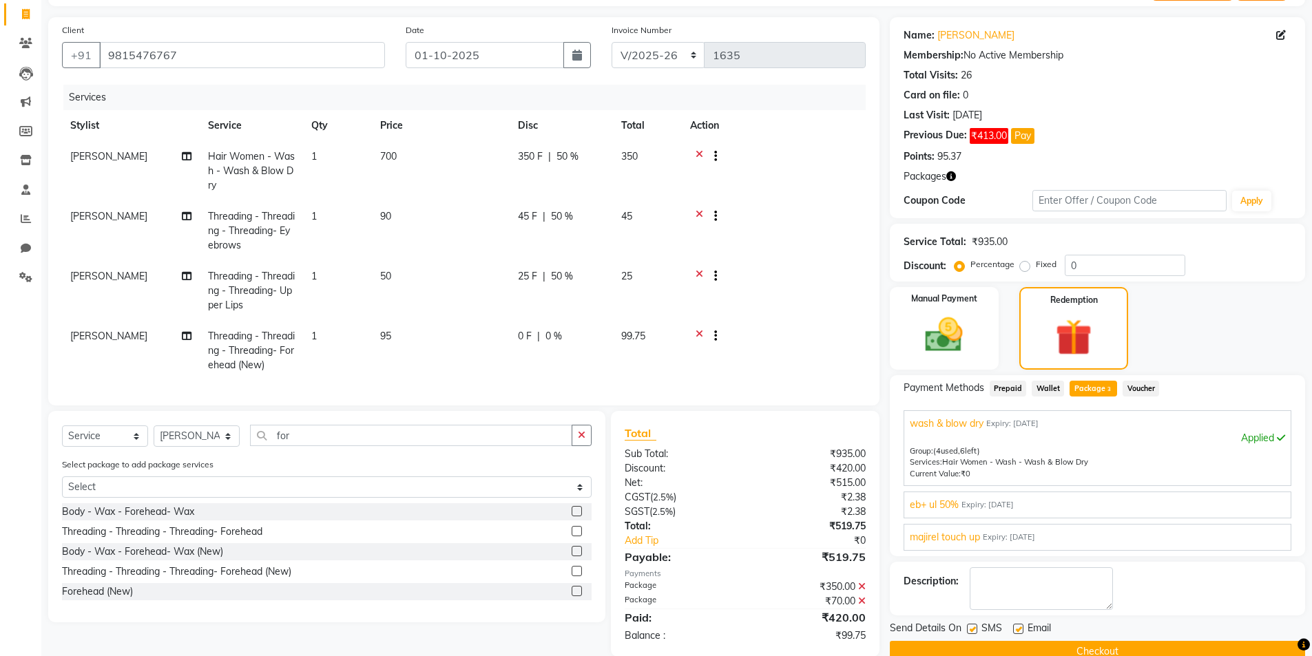
scroll to position [118, 0]
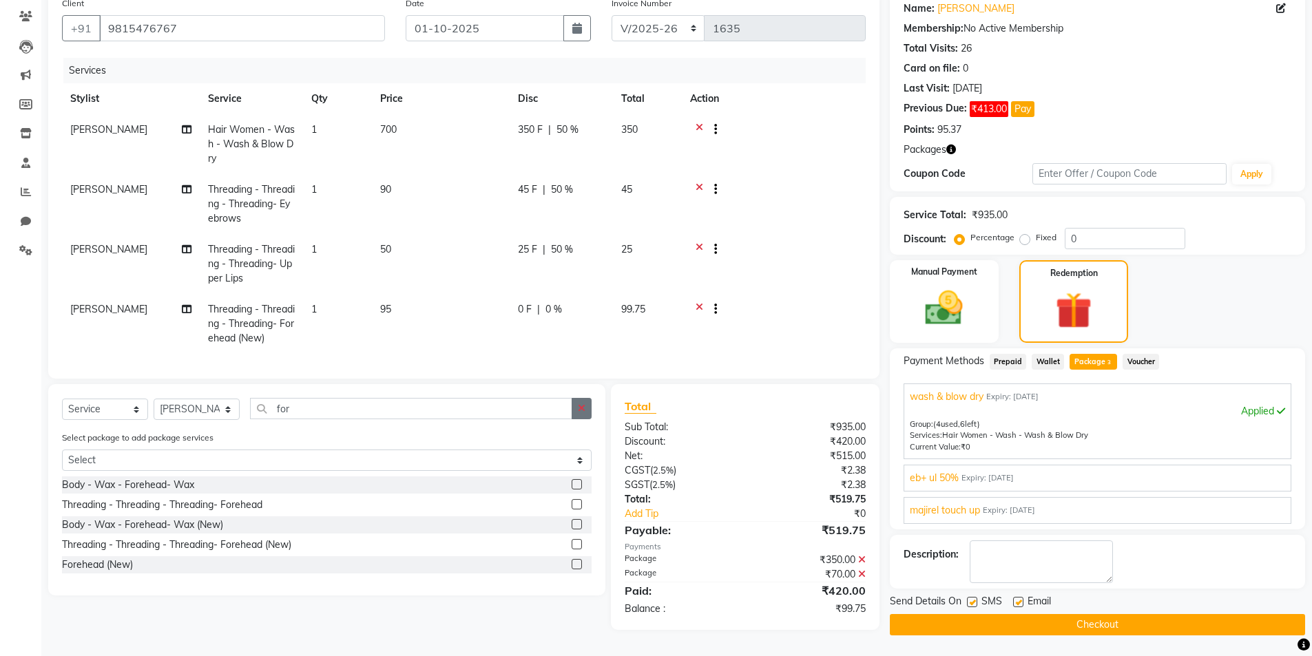
click at [583, 413] on icon "button" at bounding box center [582, 409] width 8 height 10
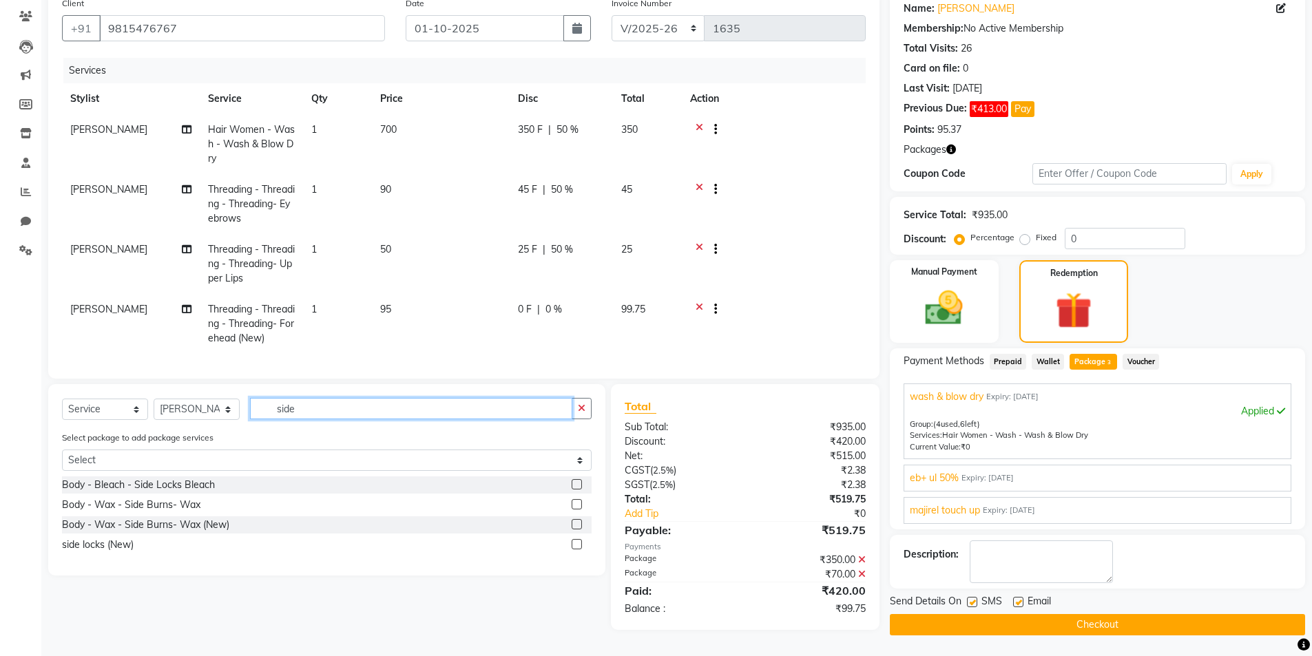
type input "side"
click at [578, 530] on label at bounding box center [577, 524] width 10 height 10
click at [578, 530] on input "checkbox" at bounding box center [576, 525] width 9 height 9
checkbox input "true"
click at [578, 490] on label at bounding box center [577, 484] width 10 height 10
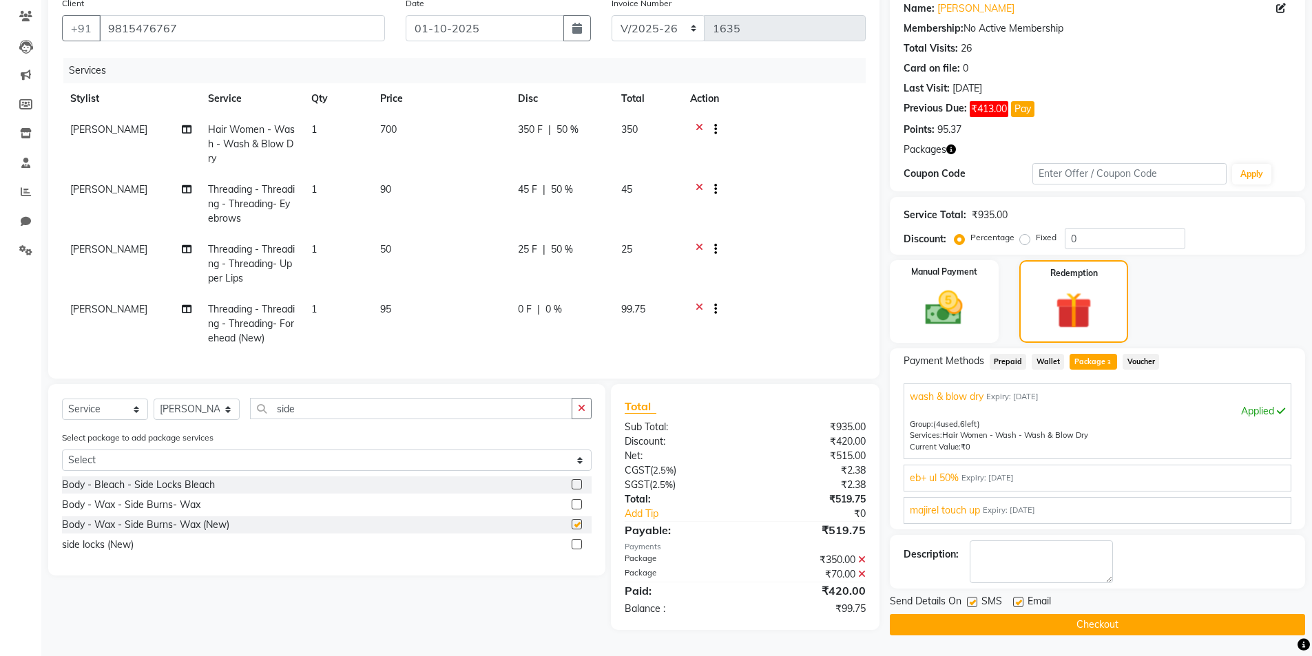
click at [578, 490] on input "checkbox" at bounding box center [576, 485] width 9 height 9
checkbox input "true"
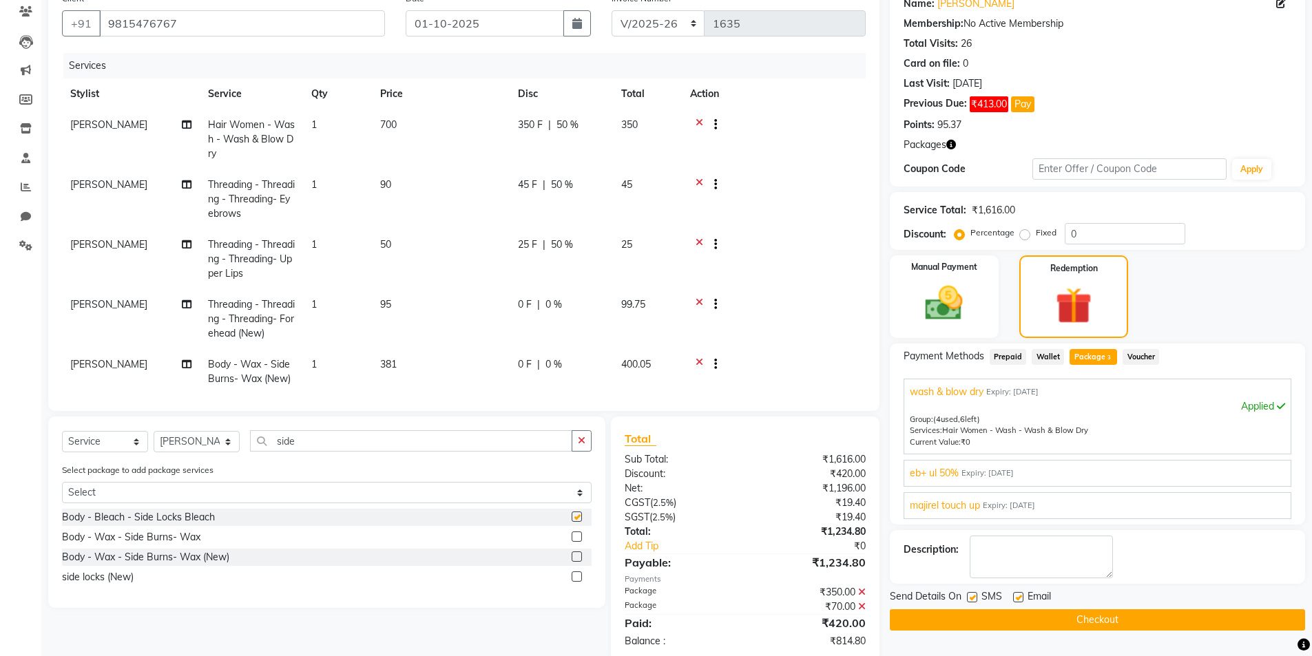
checkbox input "false"
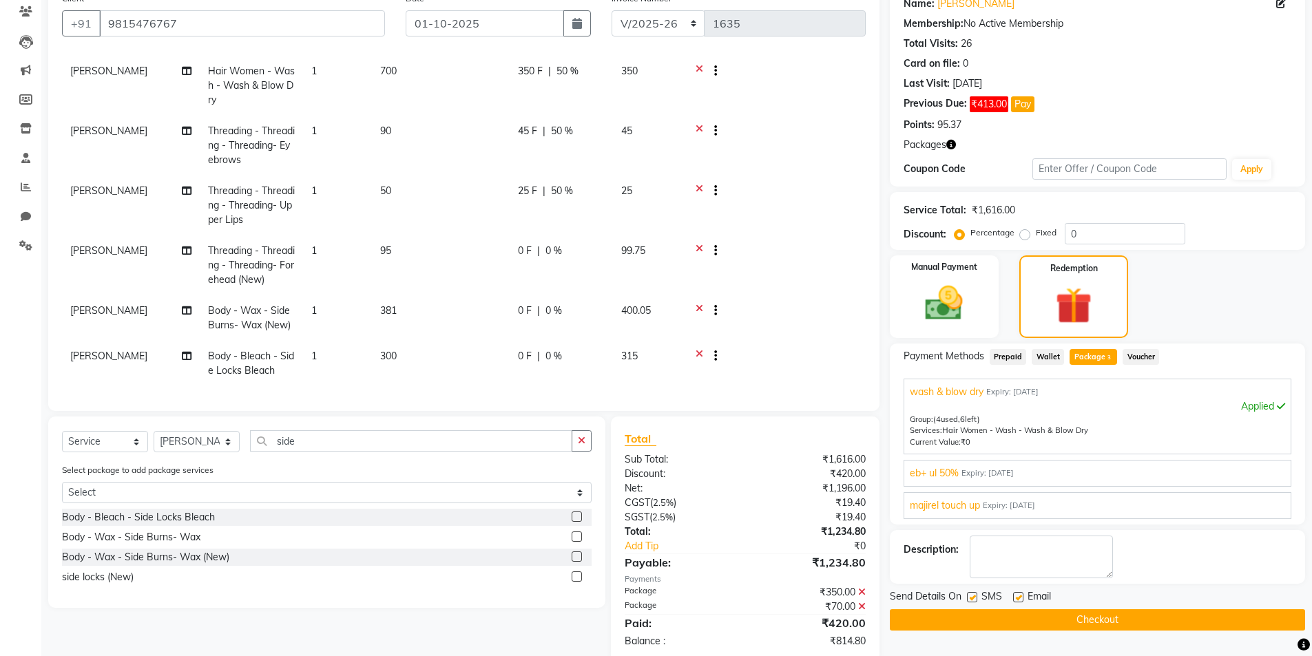
click at [699, 349] on icon at bounding box center [700, 357] width 8 height 17
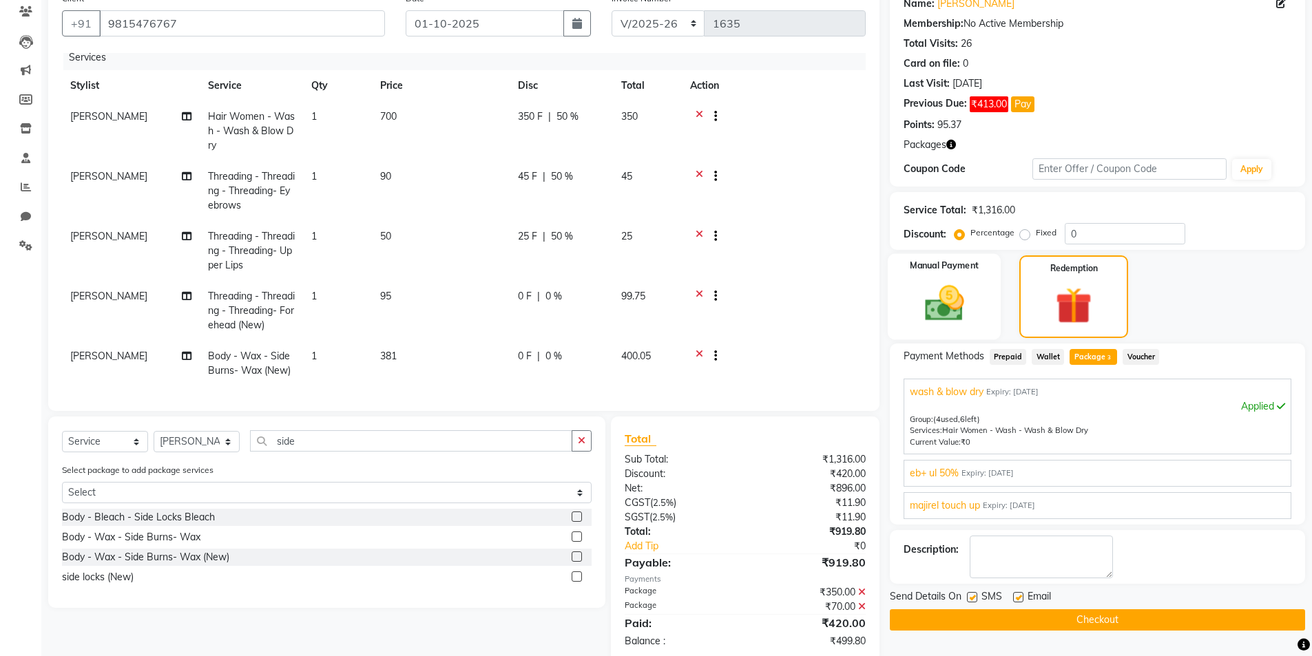
click at [938, 287] on img at bounding box center [944, 303] width 63 height 45
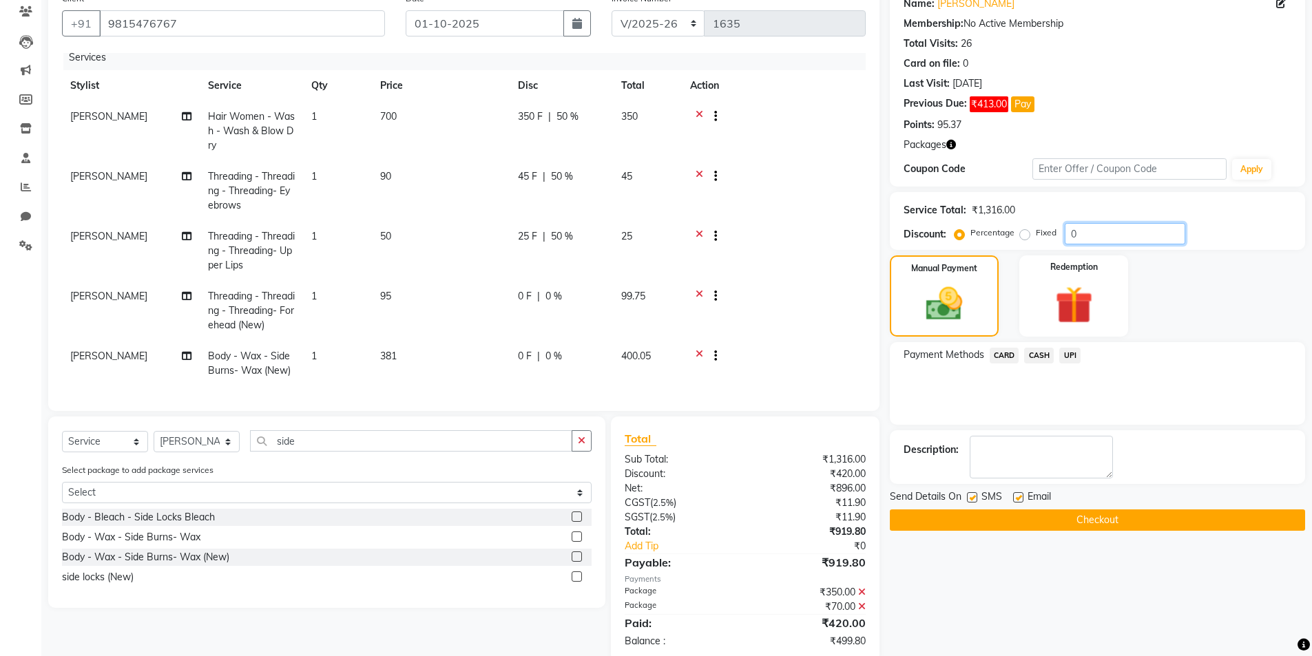
click at [1088, 232] on input "0" at bounding box center [1125, 233] width 121 height 21
type input "50"
click at [1039, 355] on span "CASH" at bounding box center [1039, 356] width 30 height 16
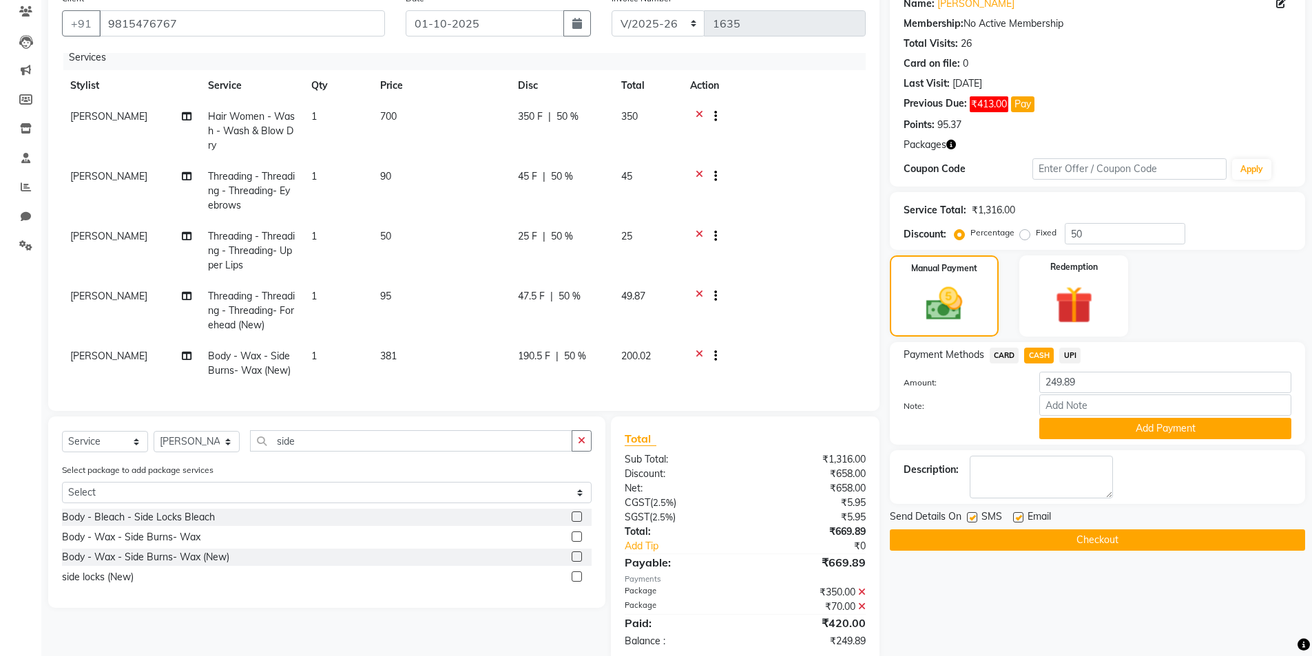
scroll to position [145, 0]
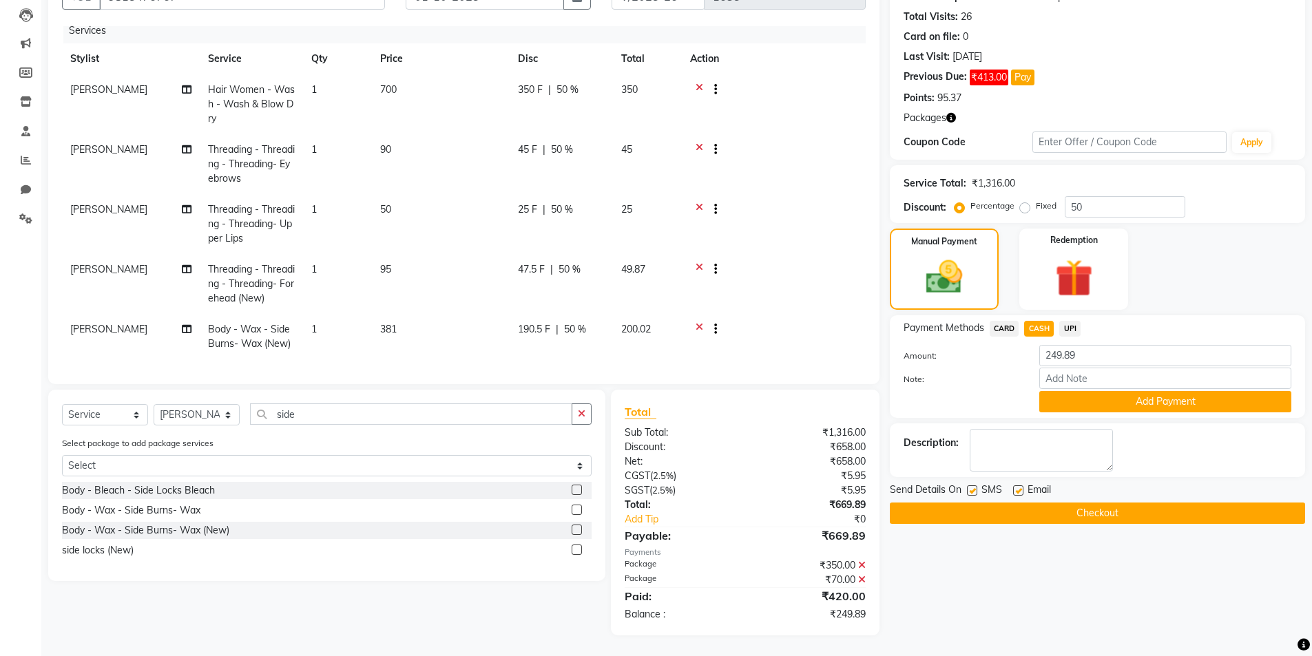
click at [398, 322] on td "381" at bounding box center [441, 336] width 138 height 45
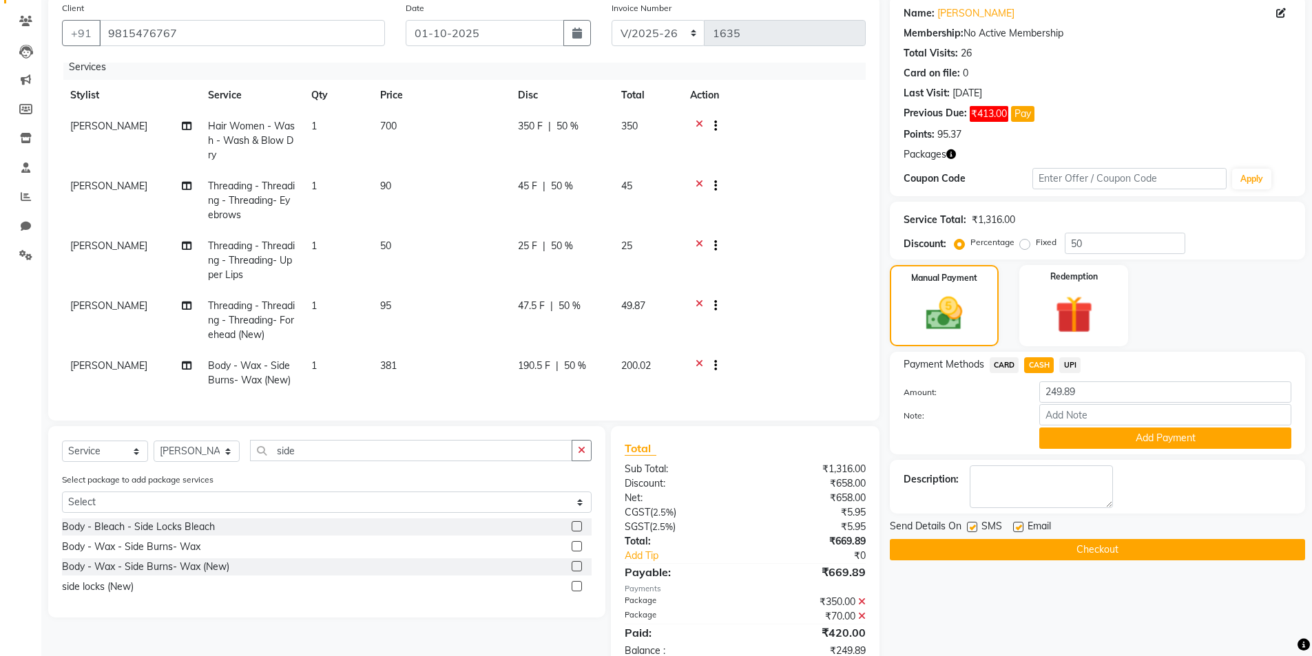
scroll to position [0, 0]
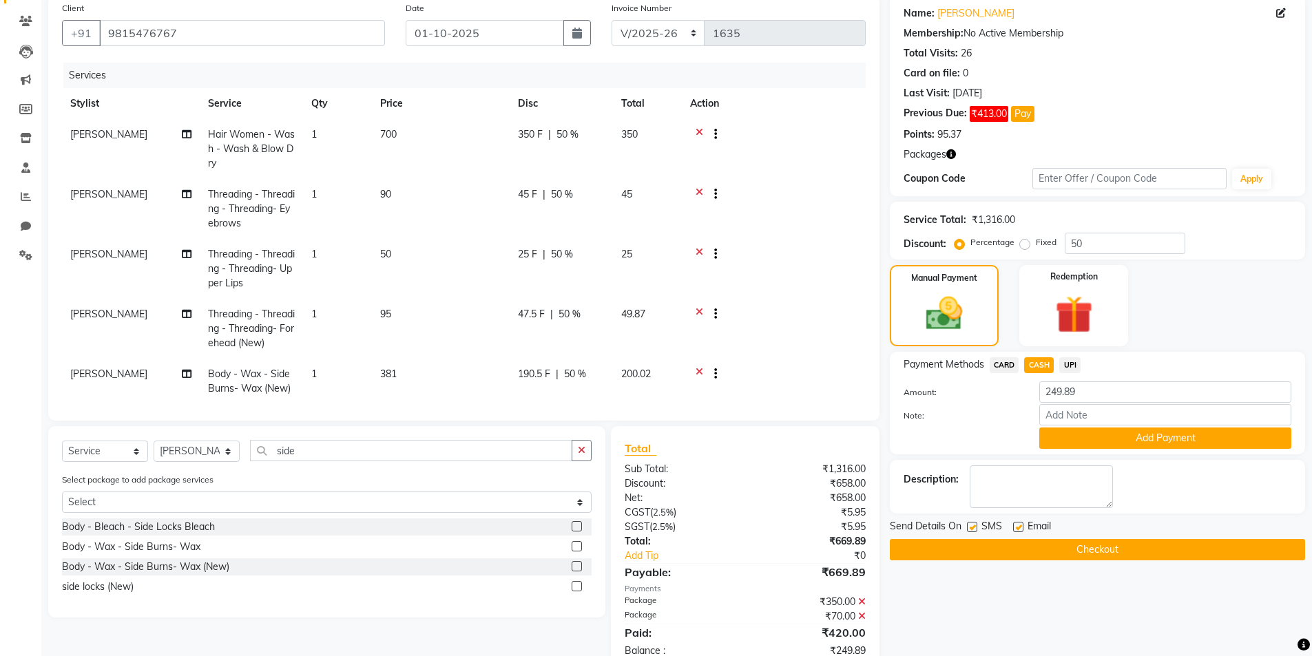
select select "76544"
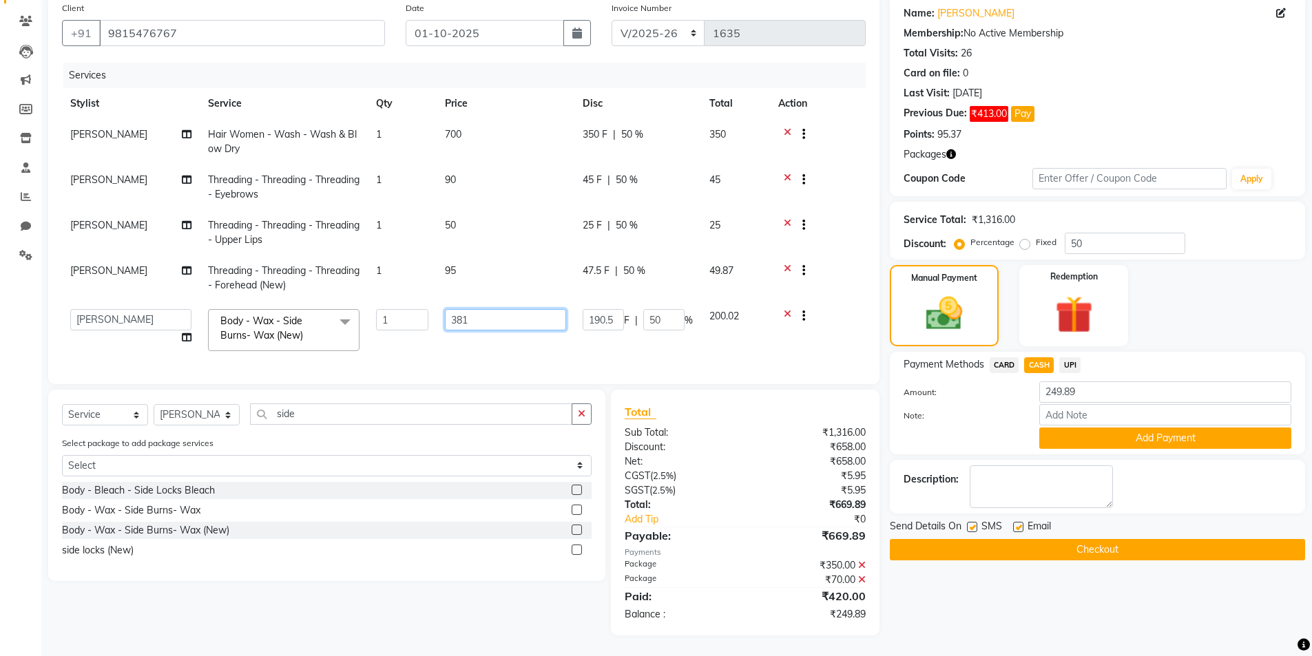
click at [479, 318] on input "381" at bounding box center [505, 319] width 121 height 21
type input "3"
type input "250"
click at [982, 593] on div "Name: [PERSON_NAME] Membership: No Active Membership Total Visits: 26 Card on f…" at bounding box center [1103, 315] width 426 height 641
